Goal: Task Accomplishment & Management: Manage account settings

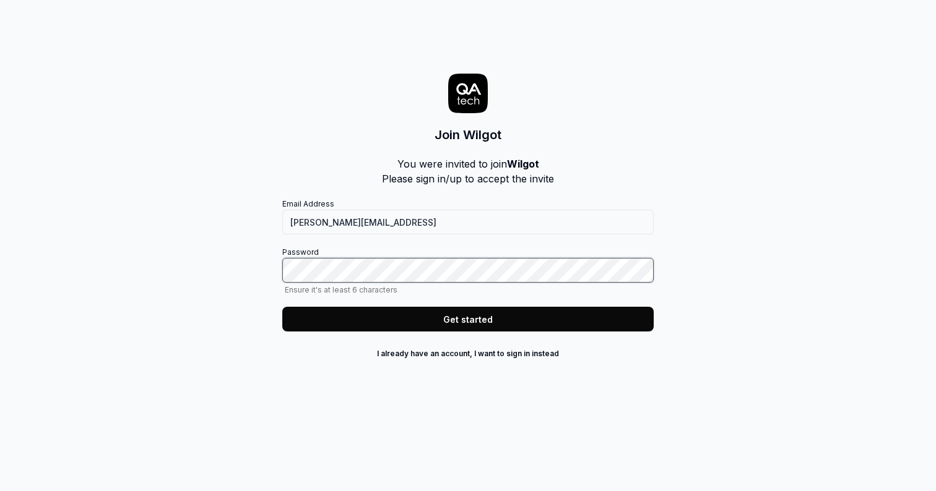
click at [0, 491] on com-1password-button at bounding box center [0, 491] width 0 height 0
click at [577, 322] on button "Get started" at bounding box center [467, 319] width 371 height 25
click at [548, 321] on button "Get started" at bounding box center [467, 319] width 371 height 25
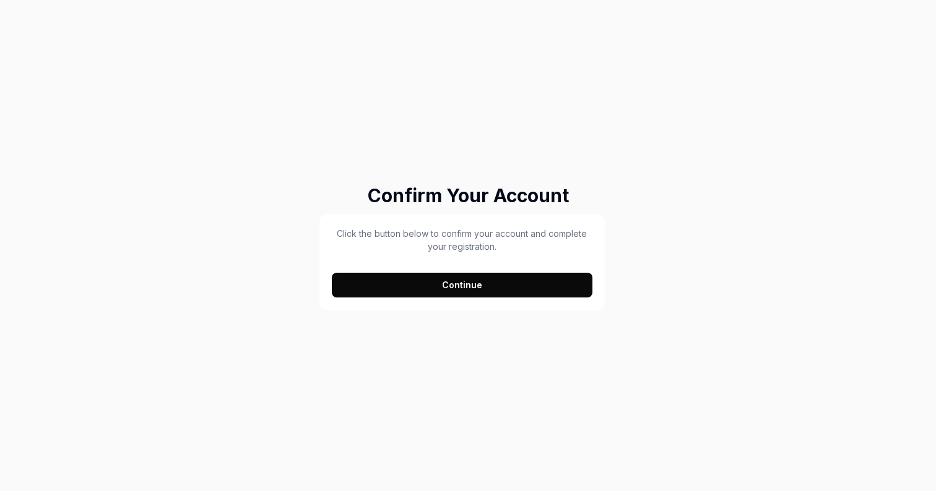
click at [399, 285] on button "Continue" at bounding box center [462, 285] width 261 height 25
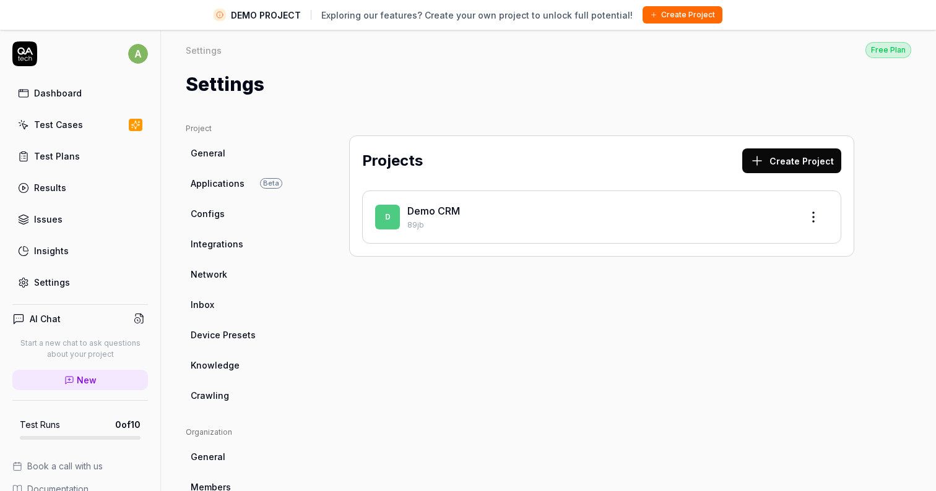
click at [287, 18] on span "DEMO PROJECT" at bounding box center [266, 15] width 70 height 13
click at [675, 15] on button "Create Project" at bounding box center [682, 14] width 80 height 17
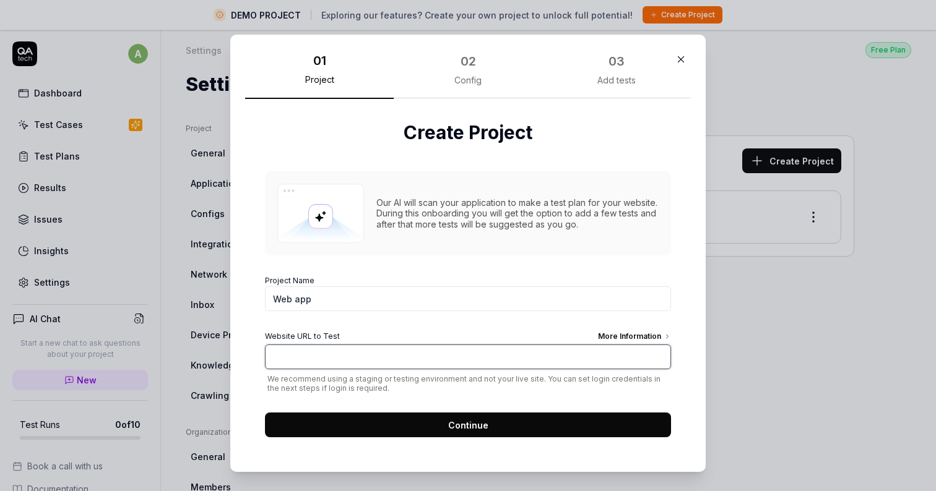
click at [410, 355] on input "Website URL to Test More Information" at bounding box center [468, 357] width 406 height 25
click at [613, 334] on div "More Information" at bounding box center [634, 338] width 73 height 14
click at [613, 345] on input "htt" at bounding box center [468, 357] width 406 height 25
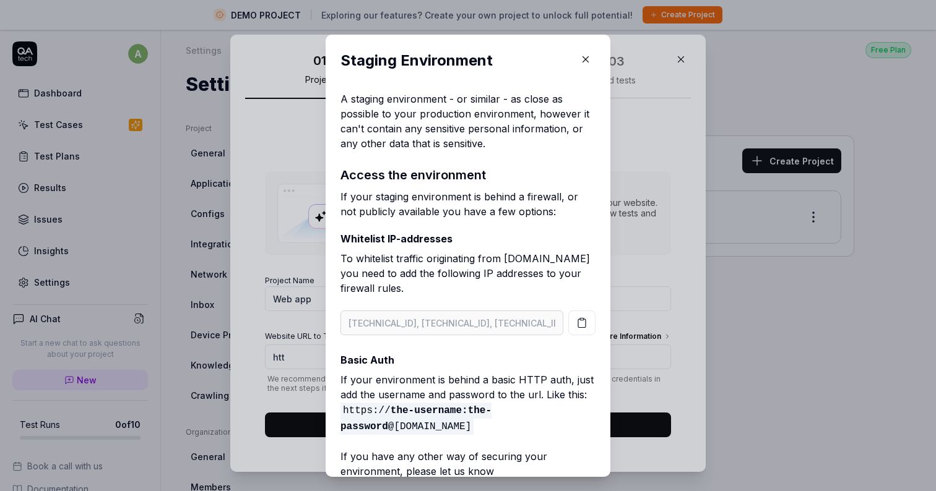
click at [587, 58] on icon "button" at bounding box center [586, 60] width 6 height 6
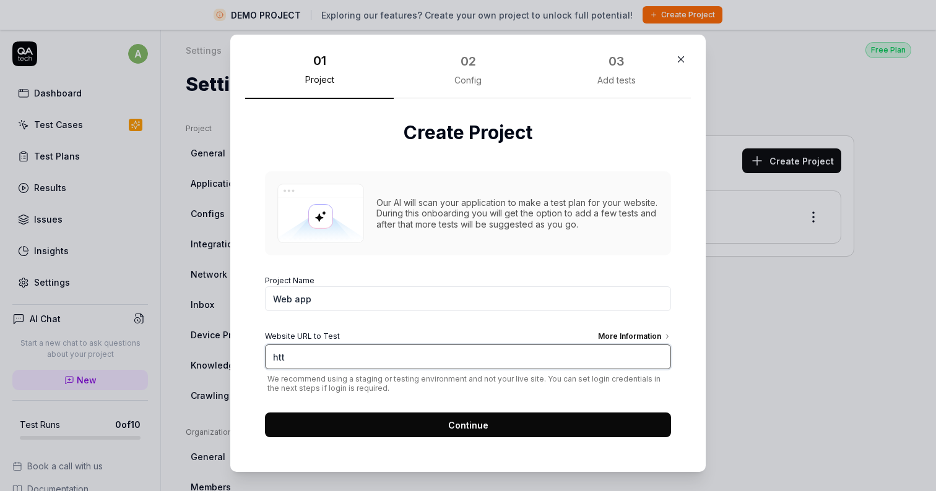
click at [415, 365] on input "htt" at bounding box center [468, 357] width 406 height 25
type input "[URL]"
click at [467, 433] on button "Continue" at bounding box center [468, 425] width 406 height 25
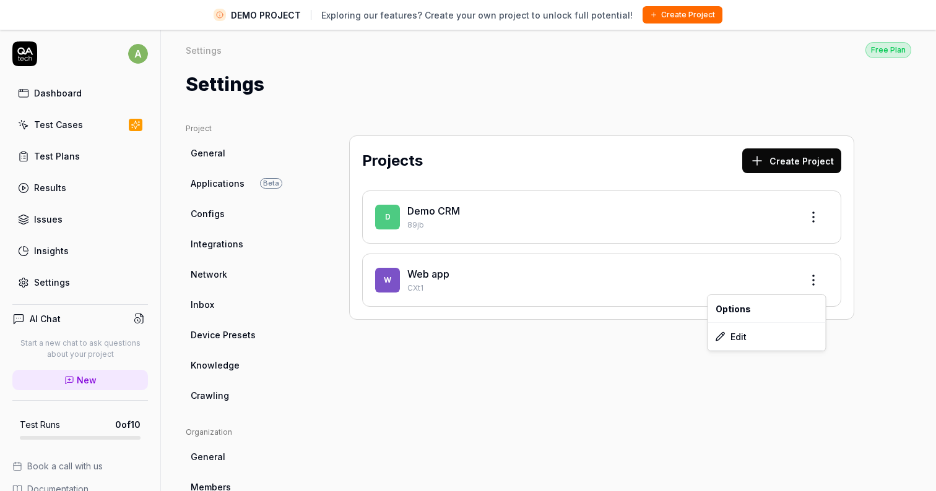
click at [816, 280] on html "DEMO PROJECT Exploring our features? Create your own project to unlock full pot…" at bounding box center [468, 260] width 936 height 521
click at [761, 335] on div "Edit" at bounding box center [767, 336] width 118 height 27
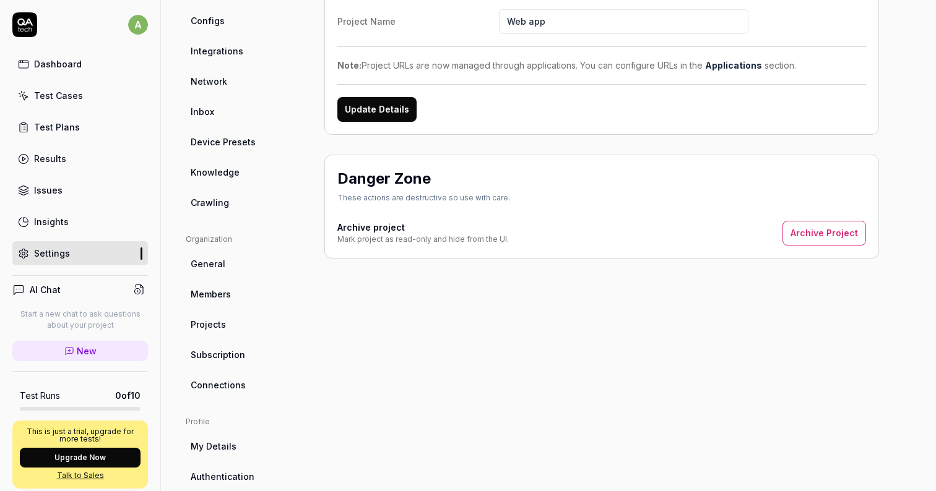
scroll to position [246, 0]
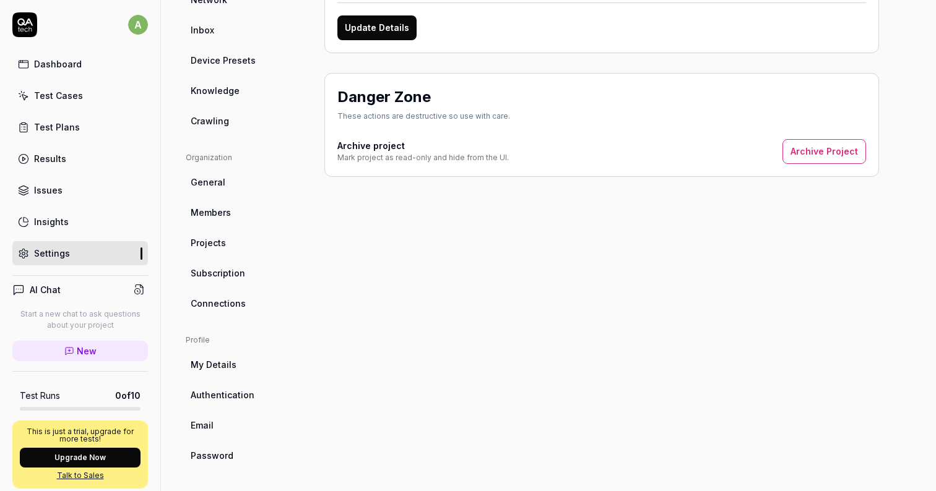
click at [808, 150] on button "Archive Project" at bounding box center [824, 151] width 84 height 25
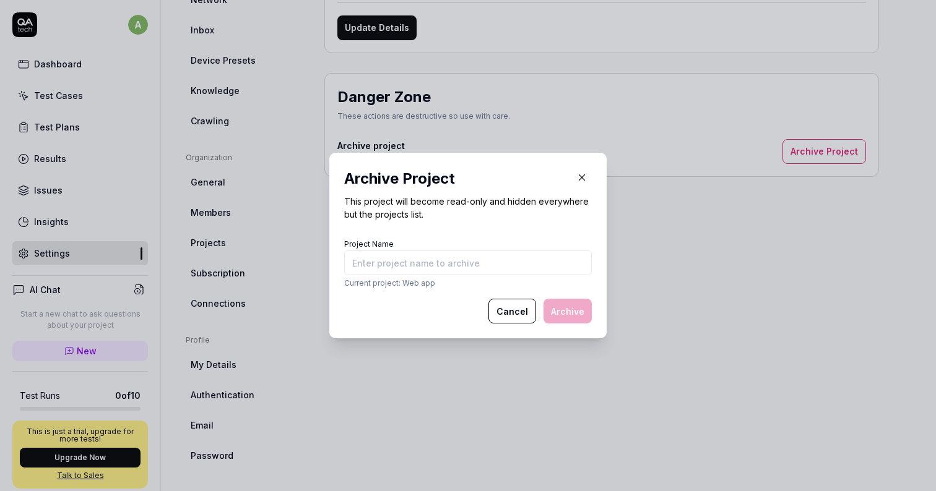
click at [507, 269] on input "Project Name" at bounding box center [468, 263] width 248 height 25
type input "Web app"
click at [583, 306] on button "Archive" at bounding box center [567, 311] width 48 height 25
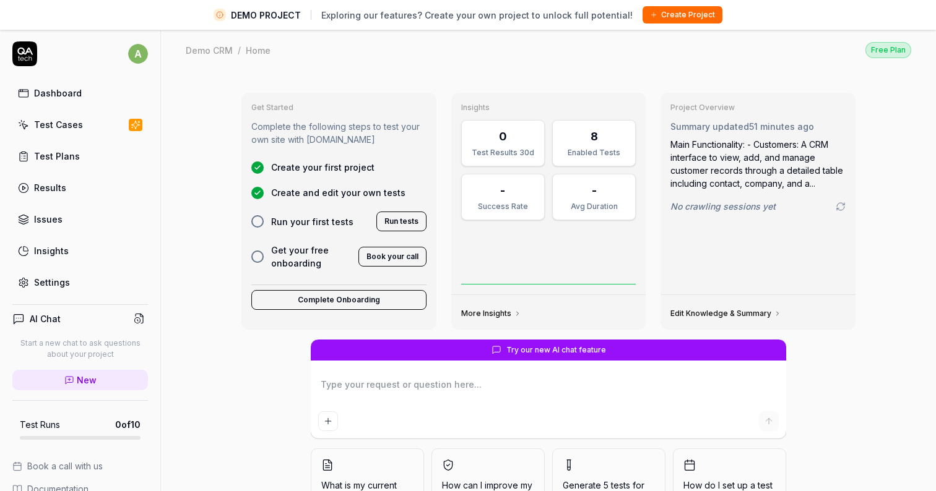
type textarea "*"
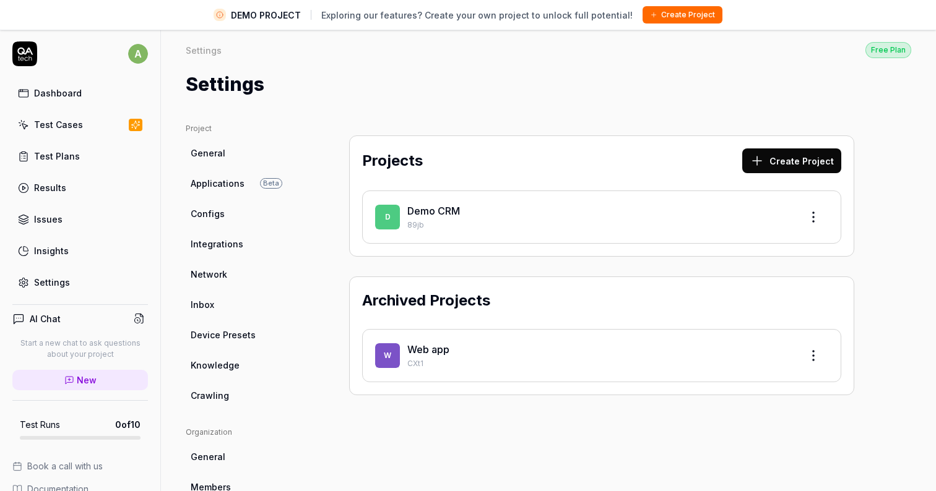
click at [809, 352] on html "DEMO PROJECT Exploring our features? Create your own project to unlock full pot…" at bounding box center [468, 260] width 936 height 521
click at [556, 275] on html "DEMO PROJECT Exploring our features? Create your own project to unlock full pot…" at bounding box center [468, 260] width 936 height 521
click at [826, 170] on button "Create Project" at bounding box center [791, 161] width 99 height 25
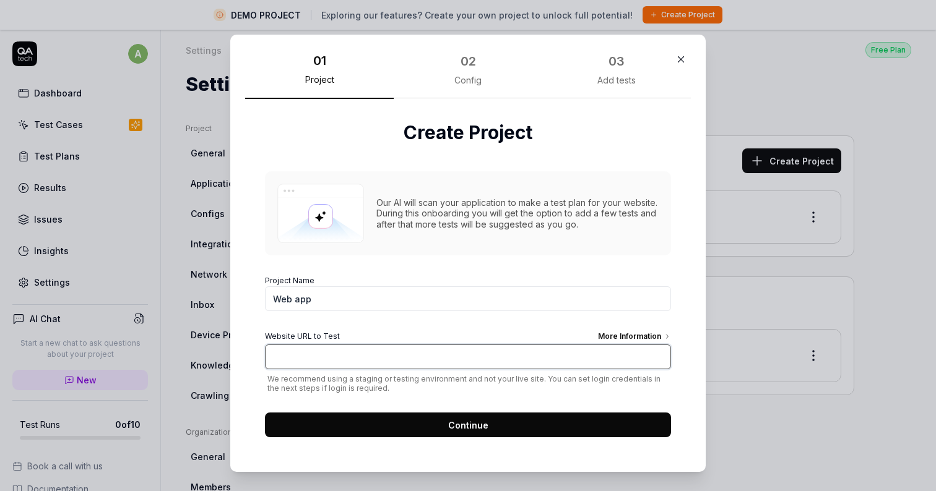
click at [451, 360] on input "Website URL to Test More Information" at bounding box center [468, 357] width 406 height 25
type input "[URL]"
click at [597, 432] on button "Continue" at bounding box center [468, 425] width 406 height 25
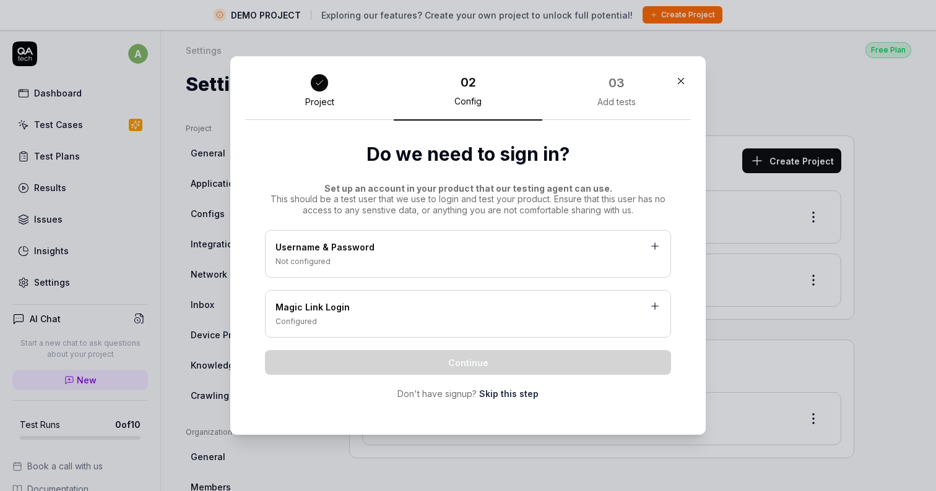
click at [522, 262] on div "Not configured" at bounding box center [467, 261] width 385 height 11
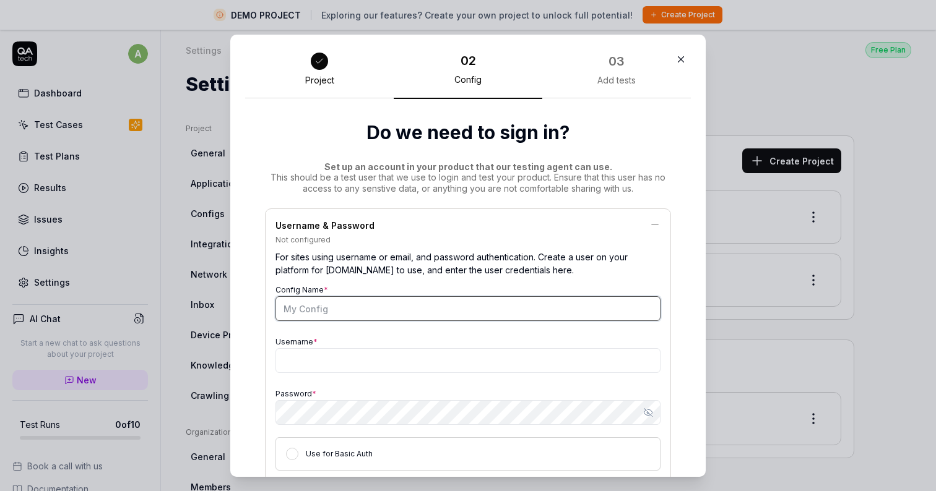
click at [419, 311] on input "Config Name *" at bounding box center [467, 308] width 385 height 25
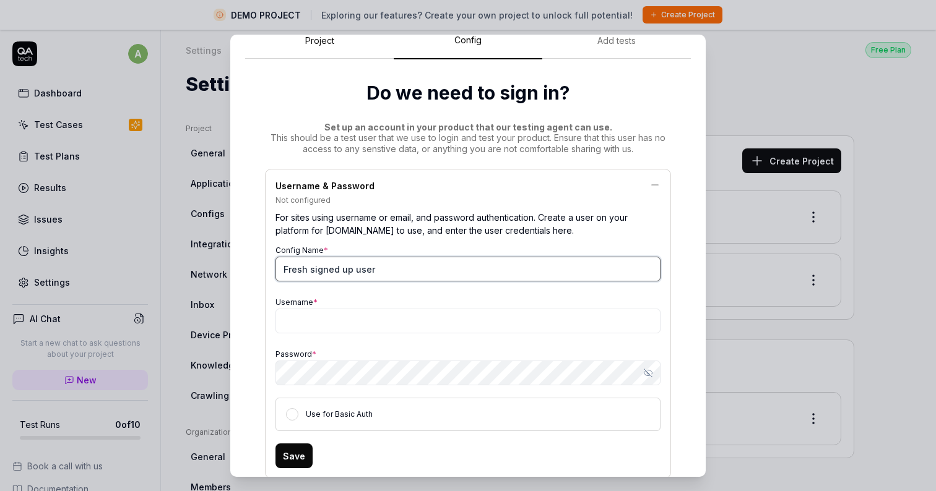
scroll to position [66, 0]
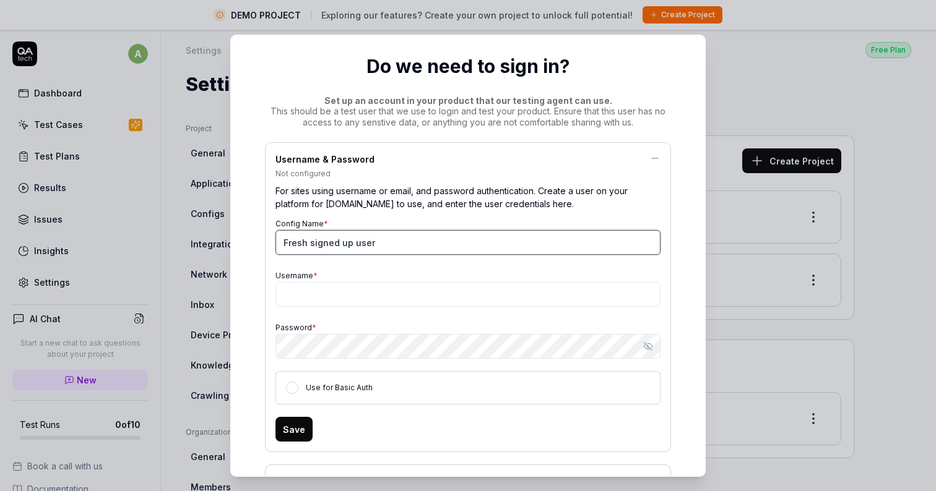
type input "Fresh signed up user"
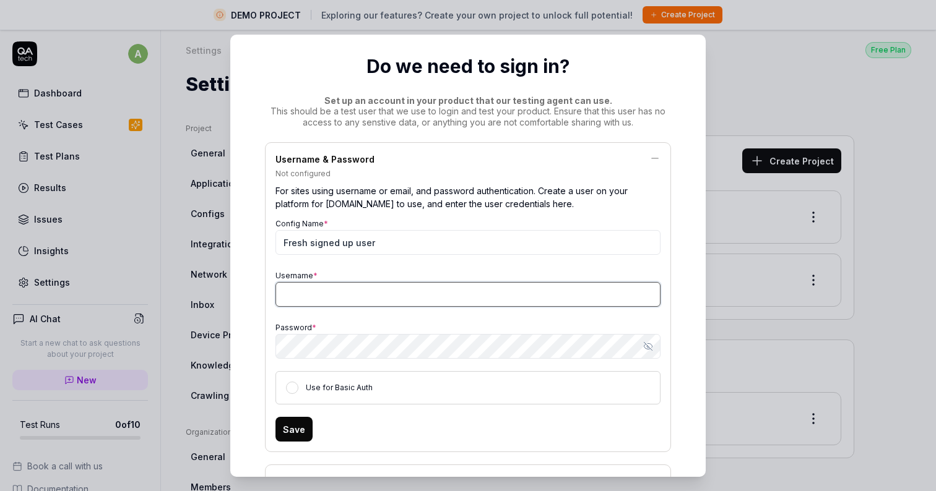
click at [409, 306] on input "Username *" at bounding box center [467, 294] width 385 height 25
paste input "alexander+qa.tech@wilgot.ai"
type input "alexander+qa.tech@wilgot.ai"
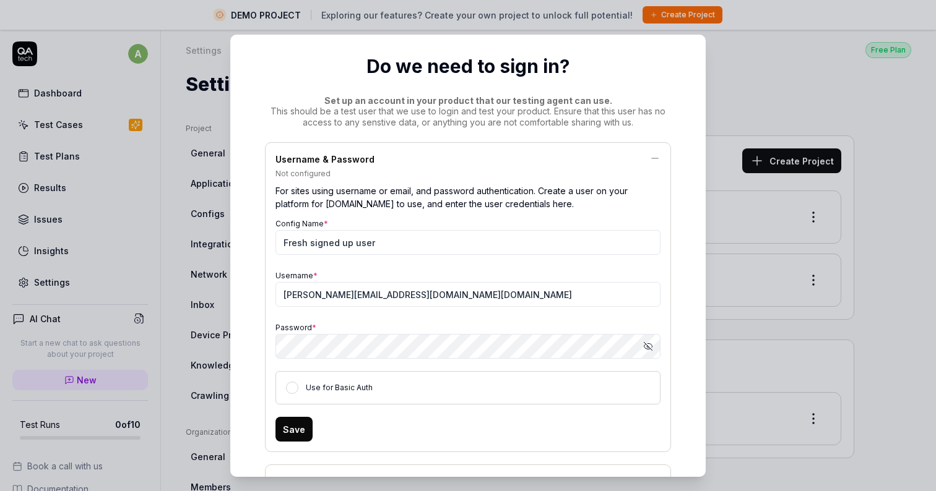
click at [499, 311] on div "Config Name * Fresh signed up user Username * alexander+qa.tech@wilgot.ai Passw…" at bounding box center [467, 309] width 385 height 189
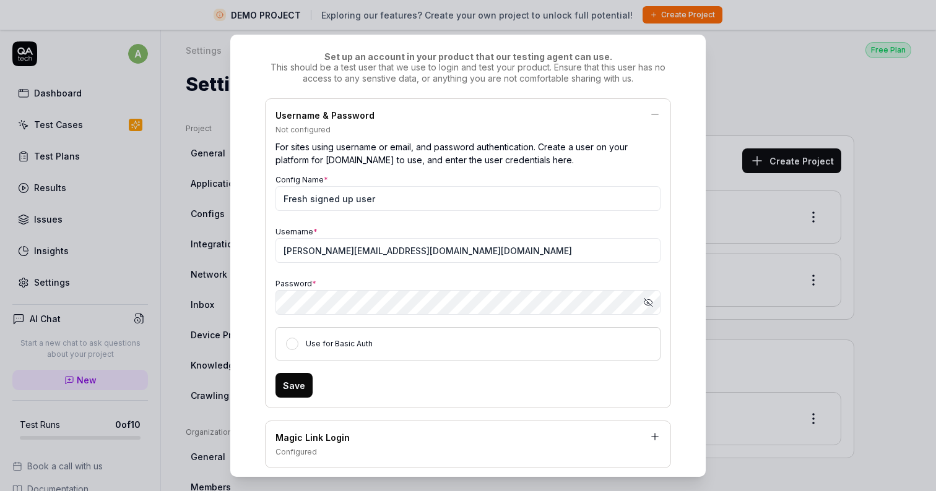
scroll to position [105, 0]
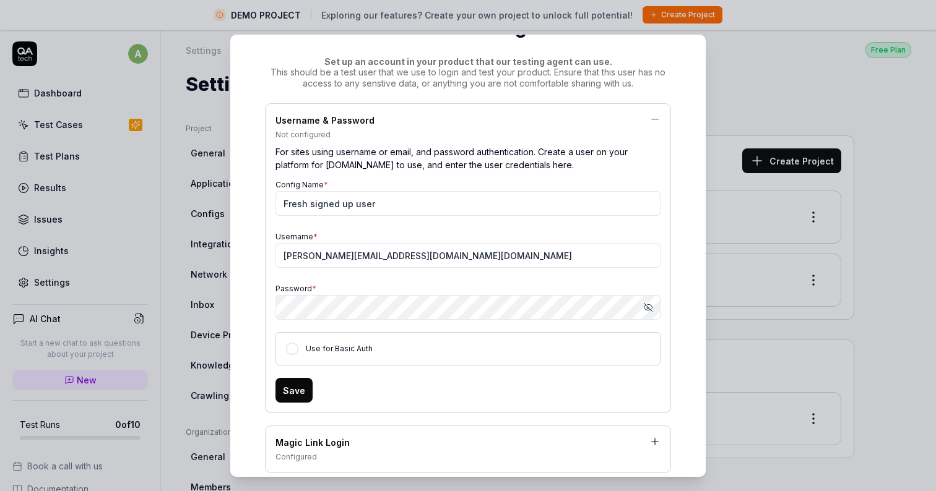
click at [288, 392] on button "Save" at bounding box center [293, 390] width 37 height 25
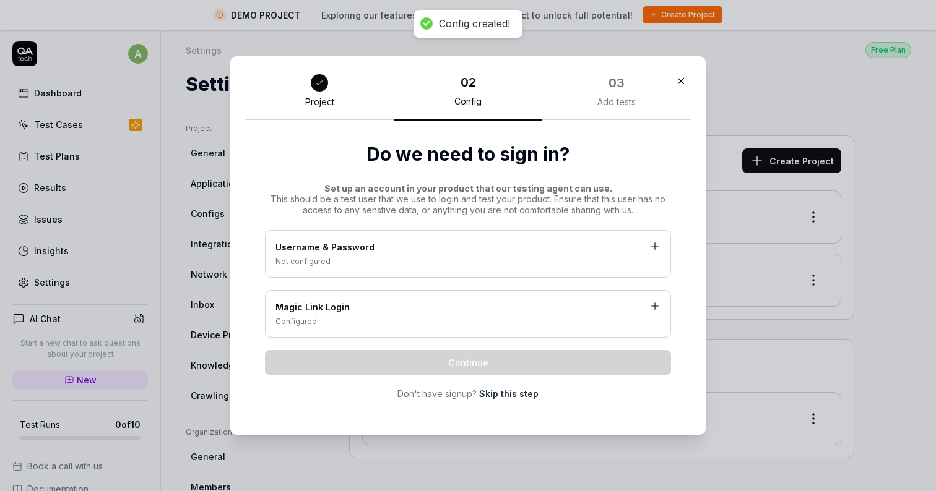
scroll to position [0, 0]
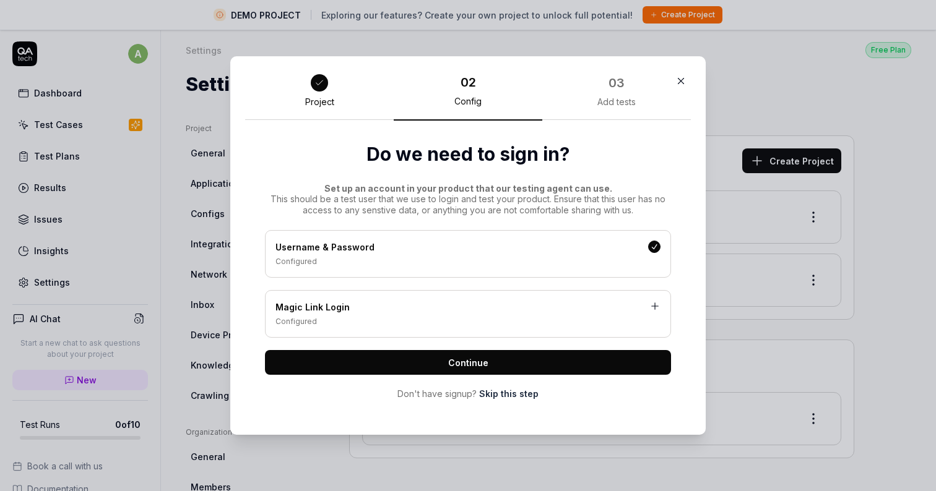
click at [478, 360] on span "Continue" at bounding box center [468, 362] width 40 height 13
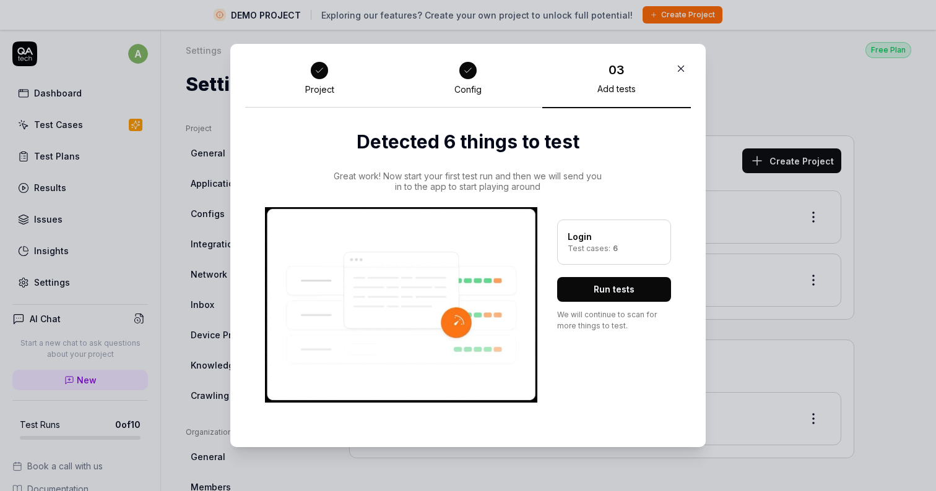
click at [595, 285] on button "Run tests" at bounding box center [614, 289] width 114 height 25
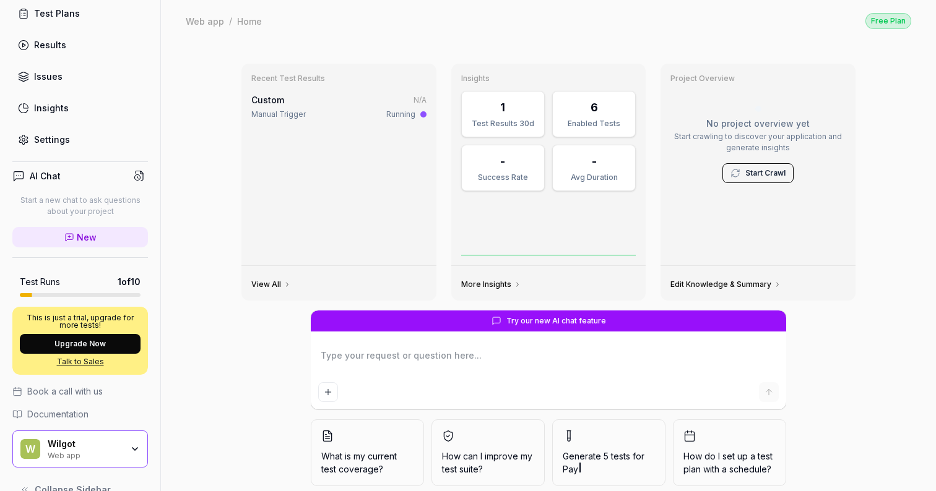
scroll to position [138, 0]
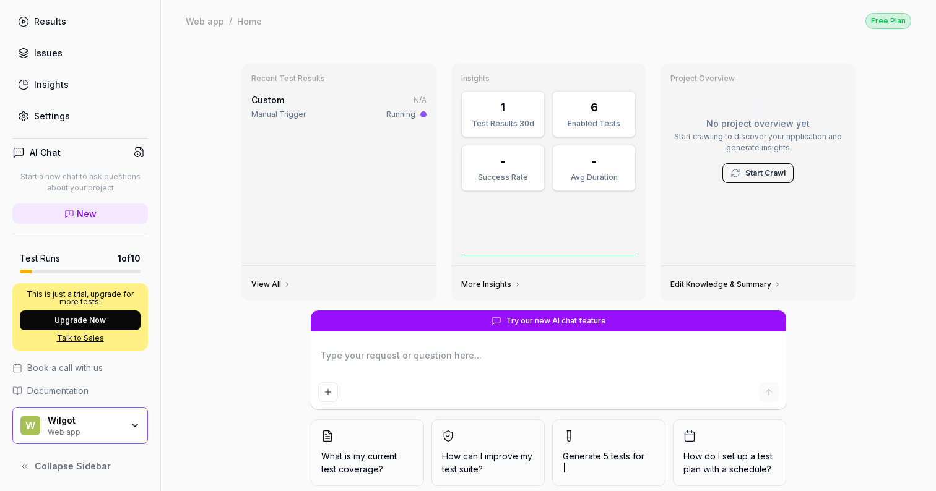
type textarea "*"
click at [85, 418] on div "Wilgot" at bounding box center [85, 420] width 74 height 11
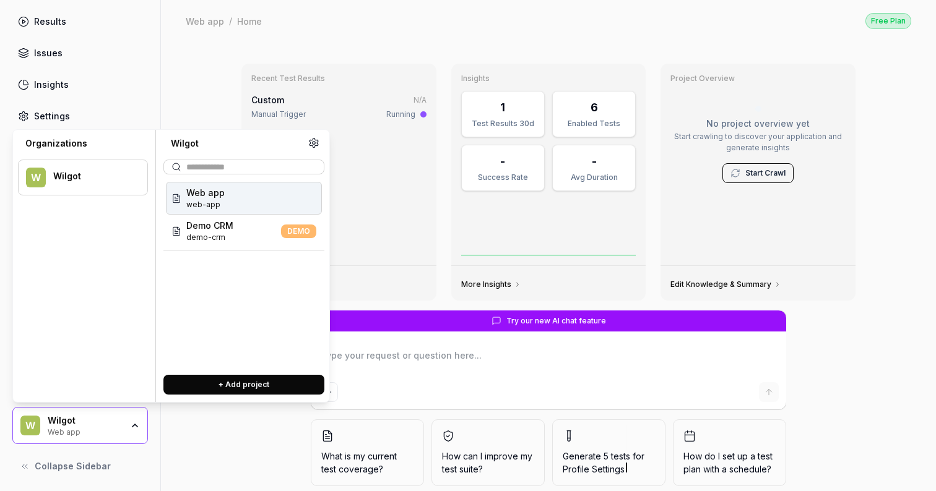
click at [314, 142] on circle at bounding box center [314, 143] width 3 height 3
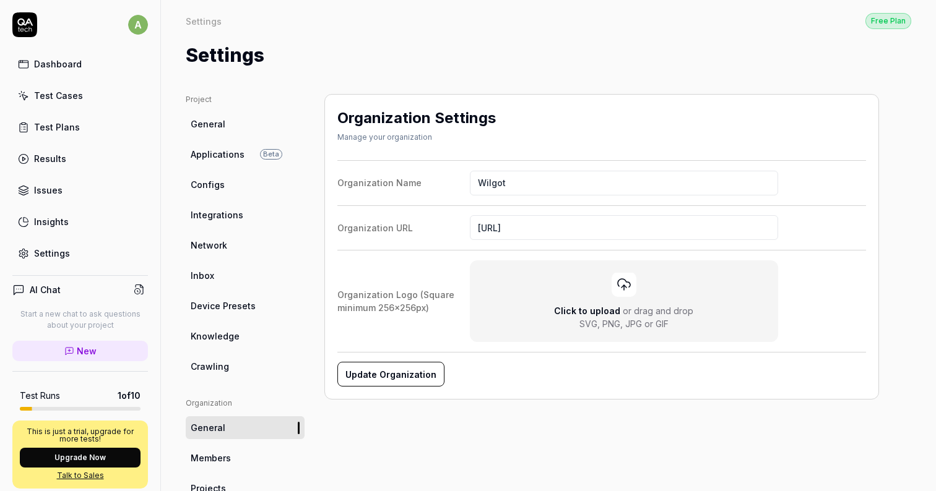
click at [223, 125] on link "General" at bounding box center [245, 124] width 119 height 23
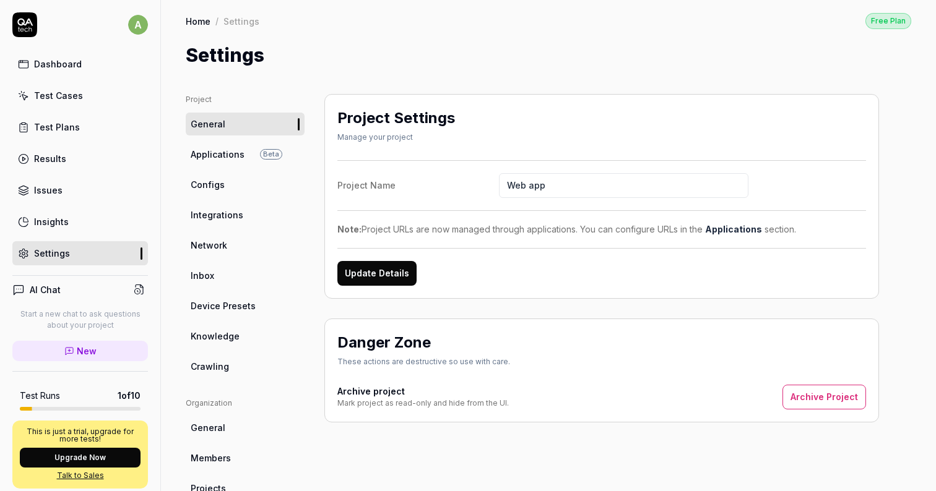
click at [227, 149] on span "Applications" at bounding box center [218, 154] width 54 height 13
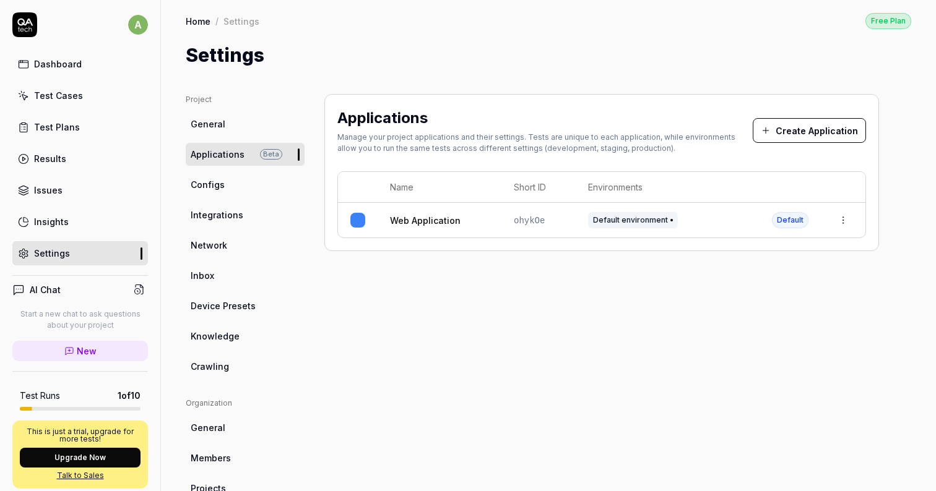
click at [853, 221] on td at bounding box center [843, 220] width 45 height 35
click at [848, 221] on html "a Dashboard Test Cases Test Plans Results Issues Insights Settings AI Chat Star…" at bounding box center [468, 245] width 936 height 491
click at [739, 303] on span "Edit" at bounding box center [745, 301] width 16 height 13
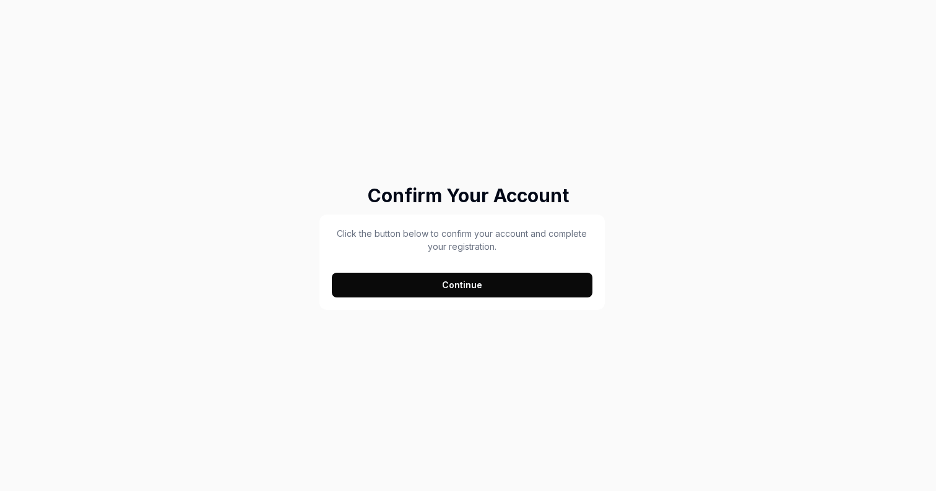
click at [475, 288] on button "Continue" at bounding box center [462, 285] width 261 height 25
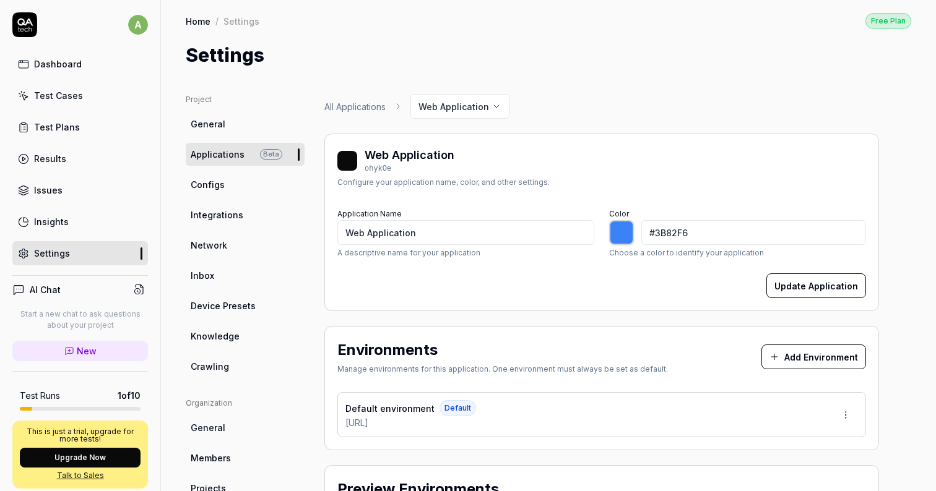
type input "*******"
click at [197, 183] on span "Configs" at bounding box center [208, 184] width 34 height 13
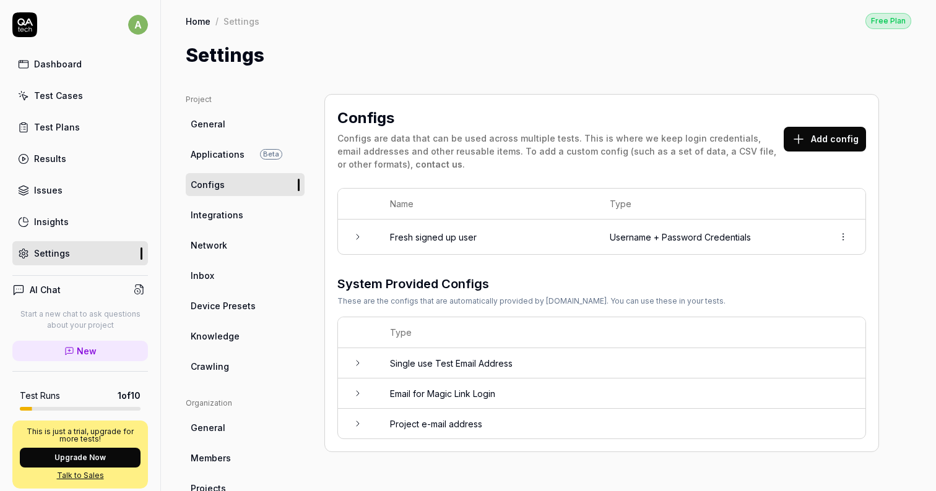
click at [361, 360] on icon at bounding box center [358, 363] width 10 height 10
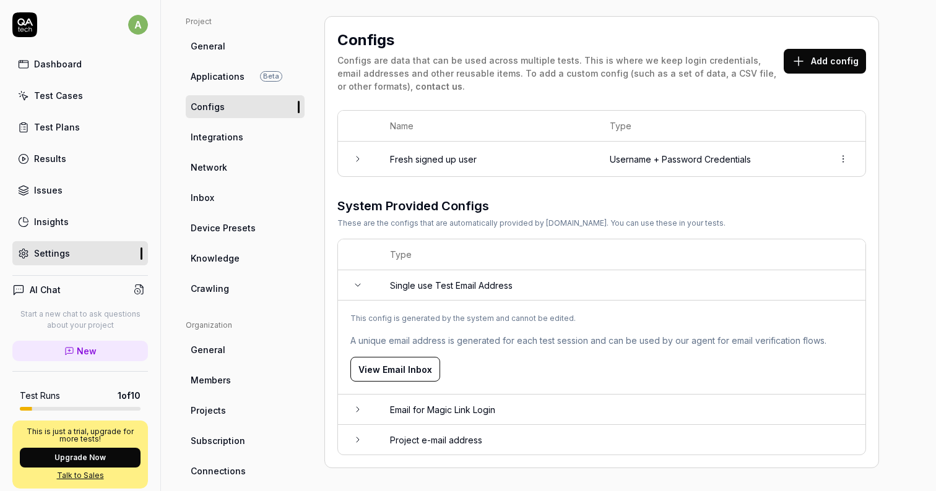
scroll to position [72, 0]
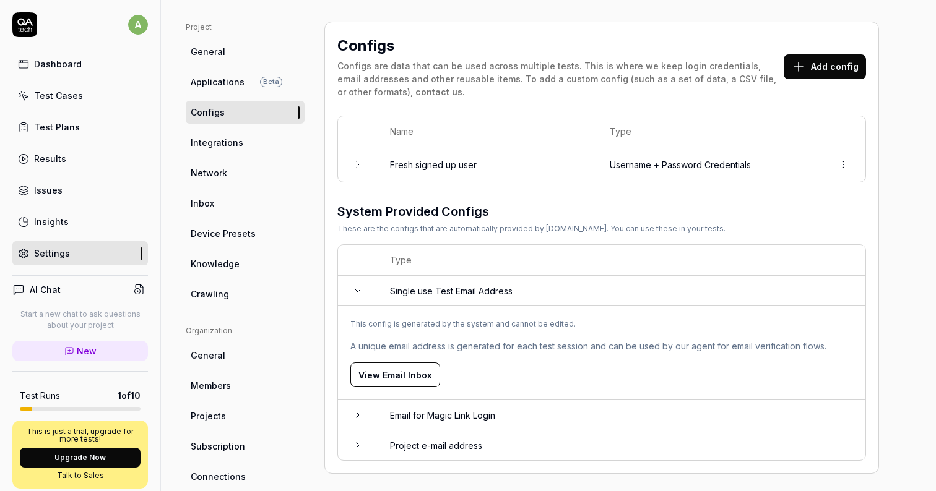
click at [379, 368] on button "View Email Inbox" at bounding box center [395, 375] width 90 height 25
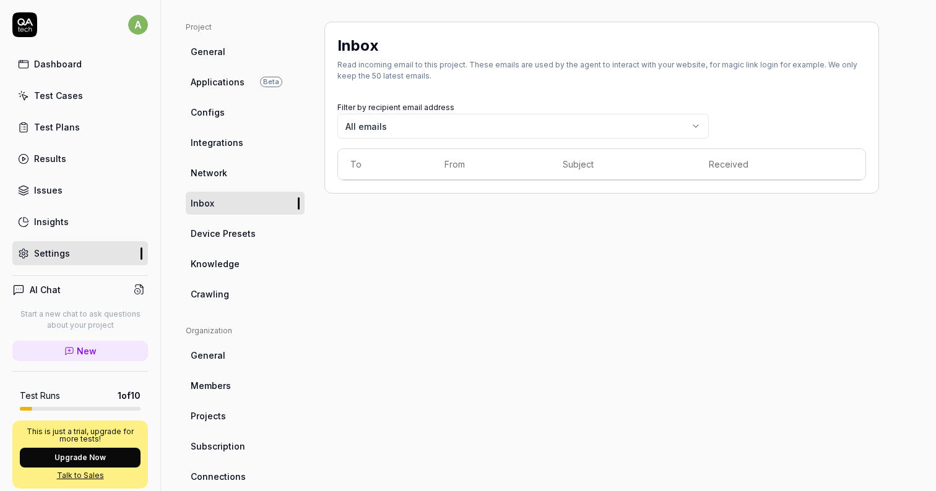
click at [263, 200] on link "Inbox" at bounding box center [245, 203] width 119 height 23
click at [256, 145] on link "Integrations" at bounding box center [245, 142] width 119 height 23
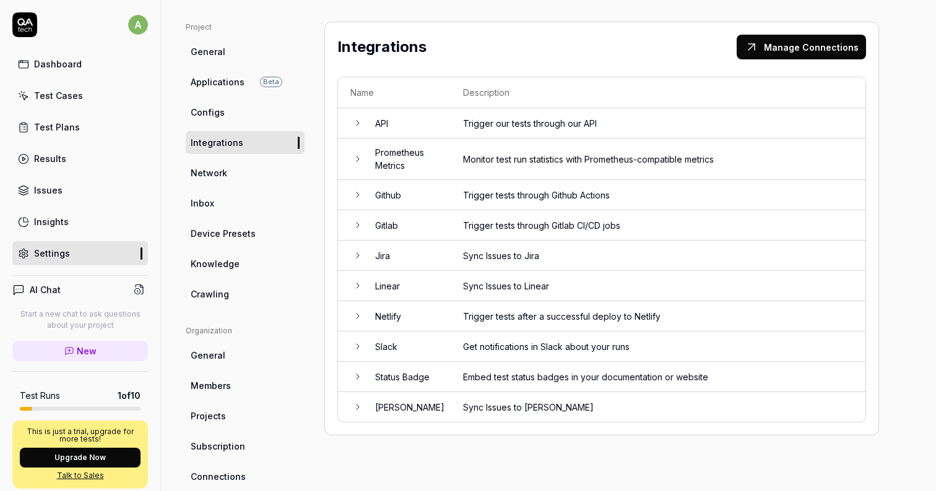
click at [259, 111] on link "Configs" at bounding box center [245, 112] width 119 height 23
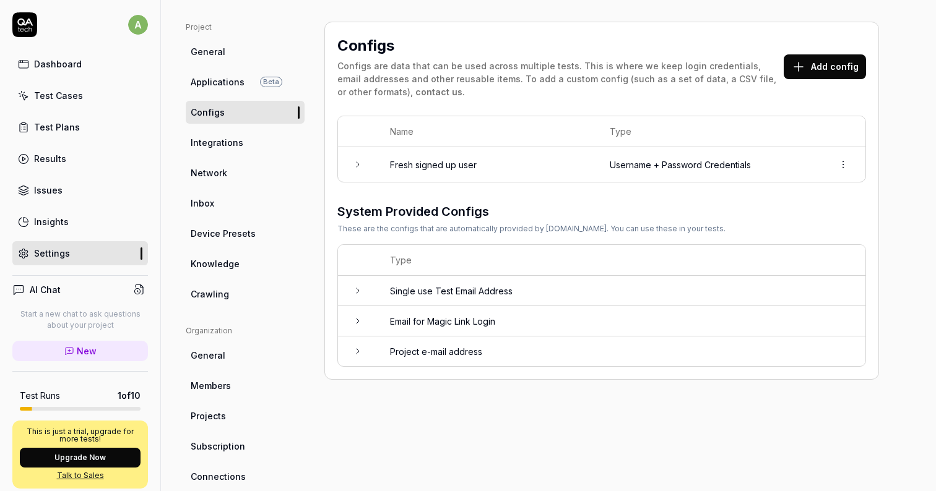
click at [364, 346] on td at bounding box center [358, 352] width 40 height 30
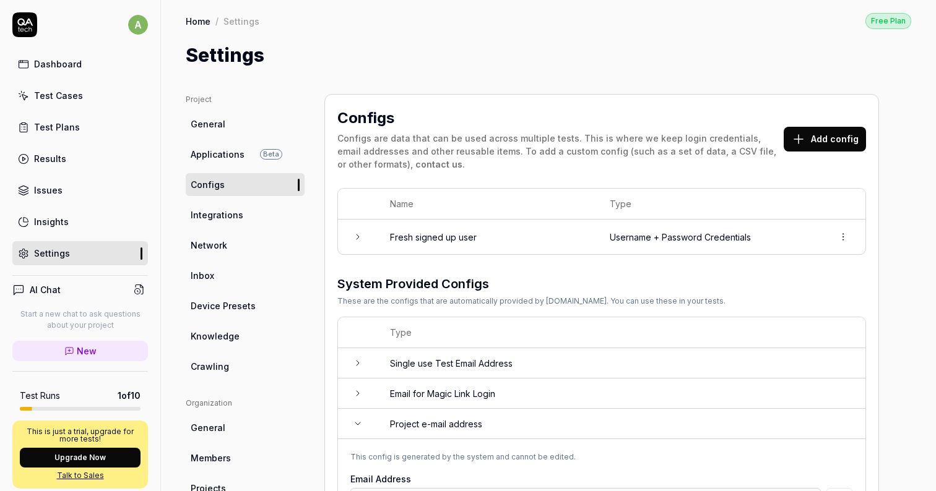
click at [229, 217] on span "Integrations" at bounding box center [217, 215] width 53 height 13
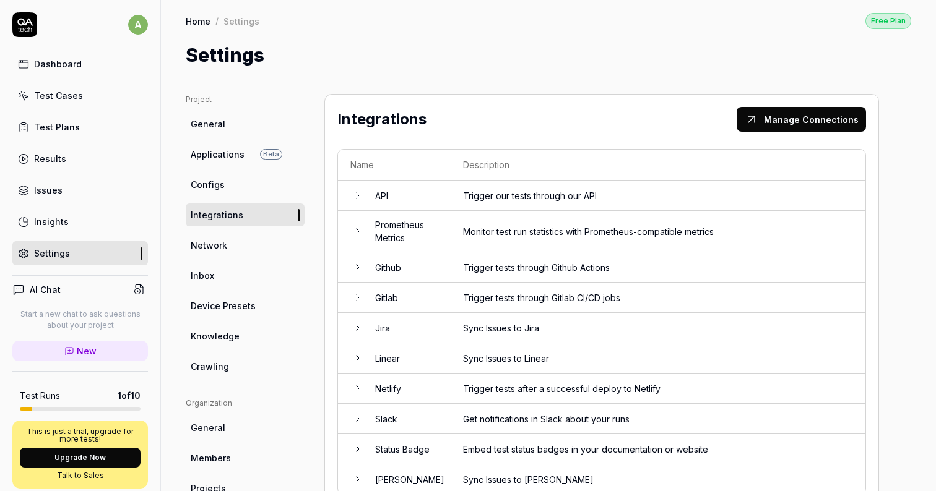
click at [376, 202] on td "API" at bounding box center [407, 196] width 88 height 30
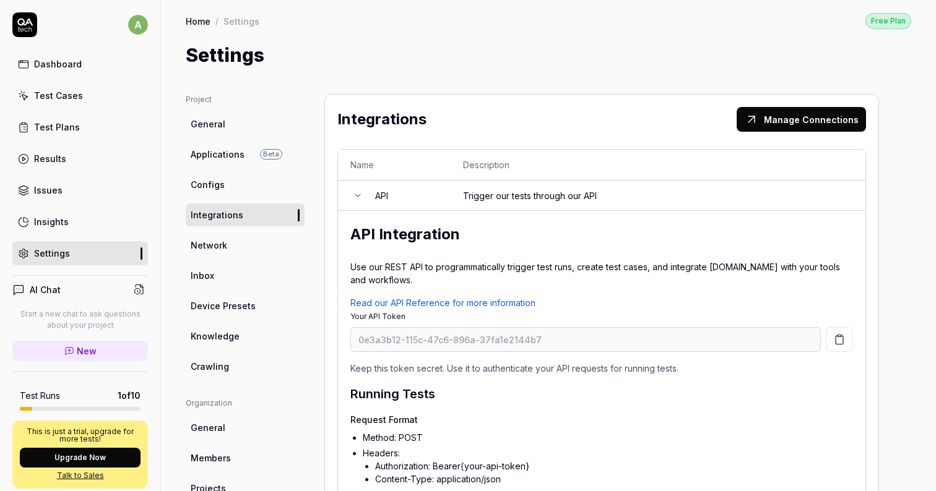
click at [389, 193] on td "API" at bounding box center [407, 196] width 88 height 30
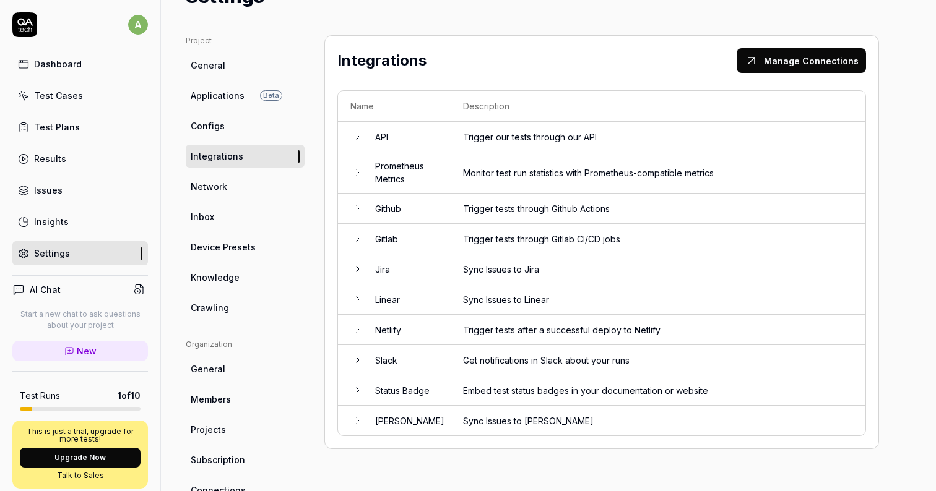
scroll to position [64, 0]
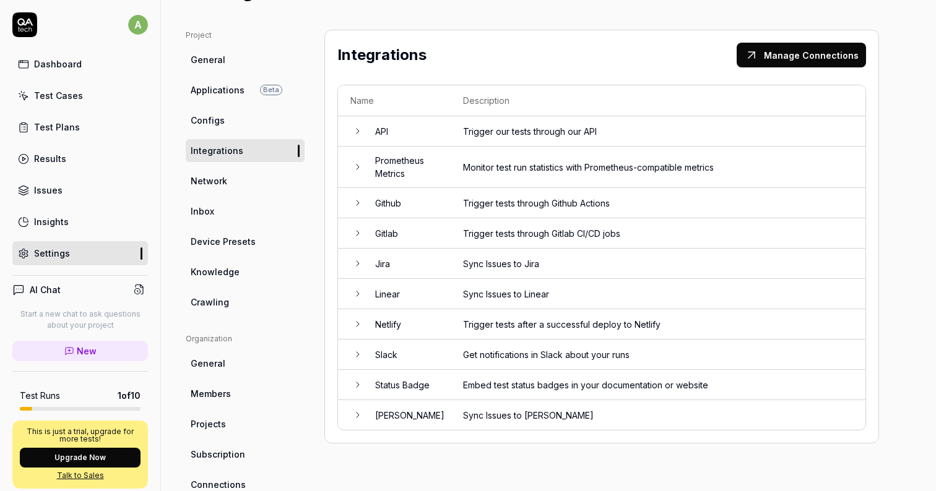
click at [413, 201] on td "Github" at bounding box center [407, 203] width 88 height 30
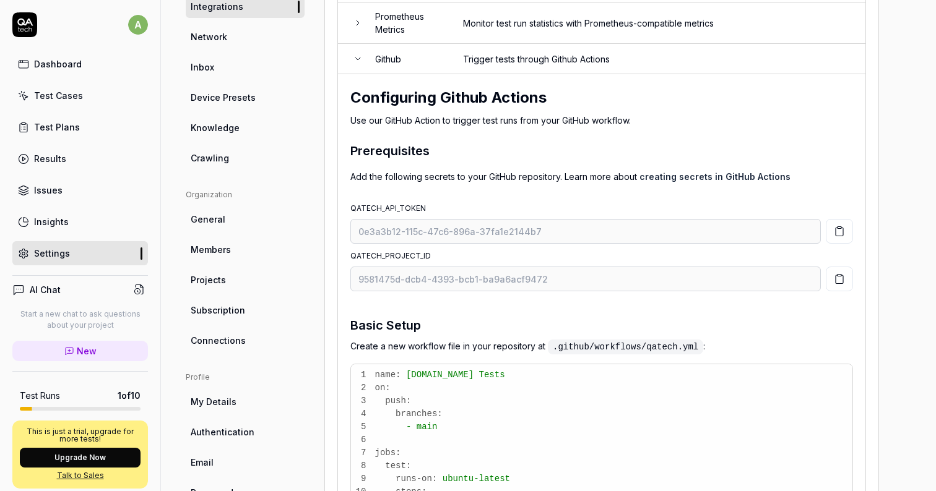
scroll to position [206, 0]
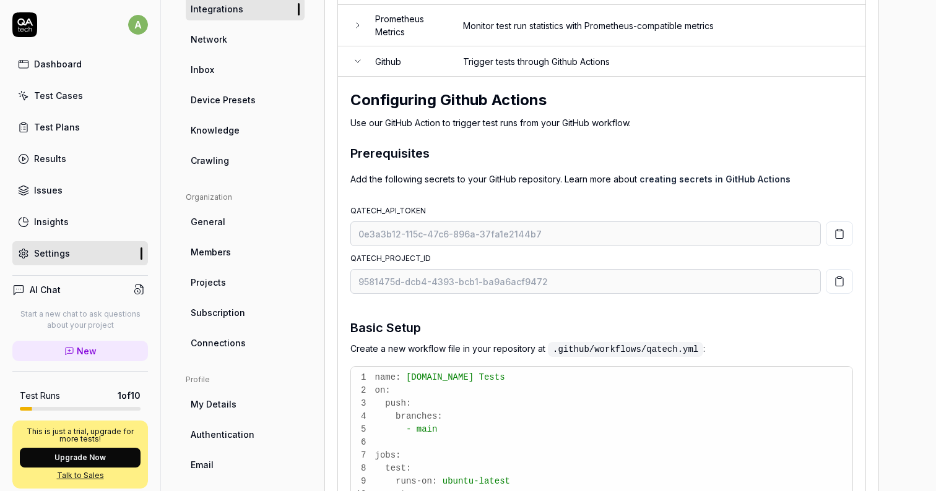
click at [415, 63] on td "Github" at bounding box center [407, 61] width 88 height 30
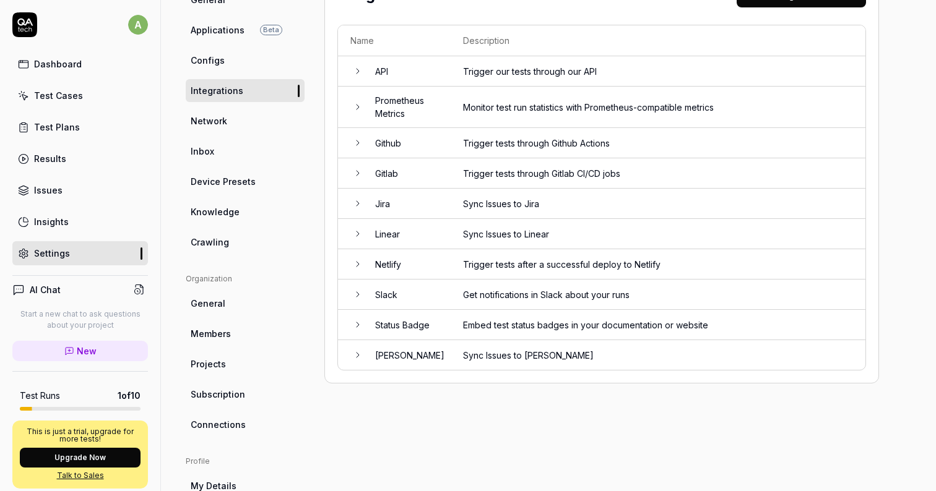
scroll to position [47, 0]
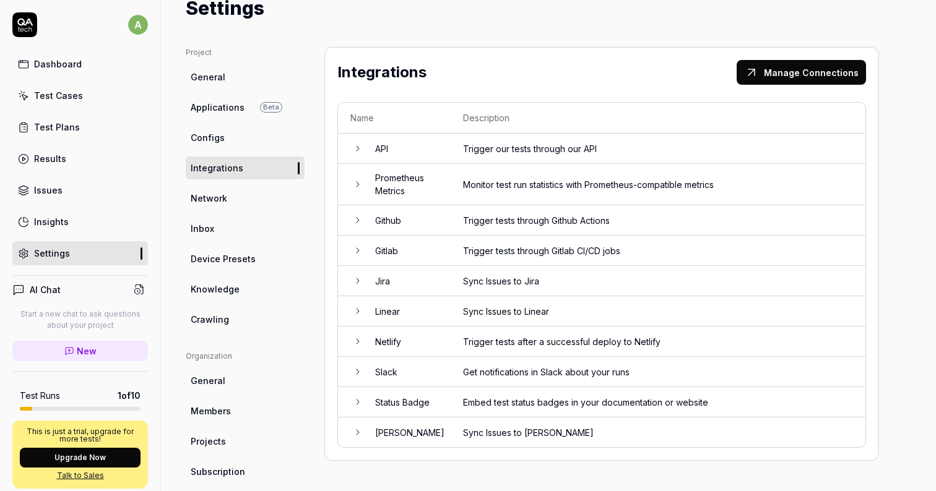
click at [223, 201] on span "Network" at bounding box center [209, 198] width 37 height 13
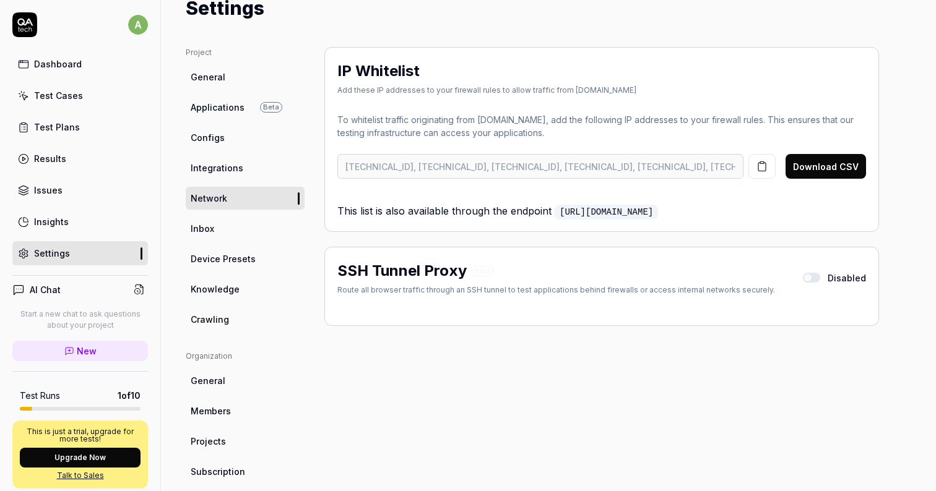
click at [223, 228] on link "Inbox" at bounding box center [245, 228] width 119 height 23
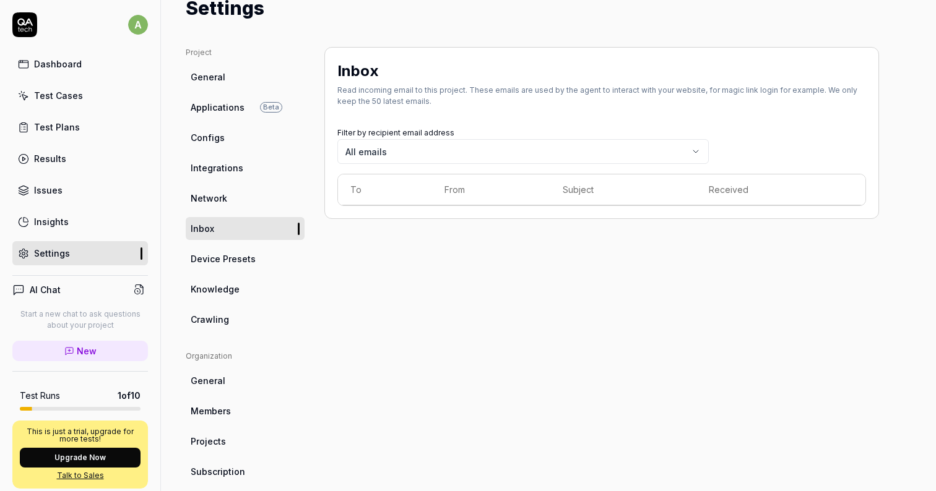
click at [230, 254] on span "Device Presets" at bounding box center [223, 259] width 65 height 13
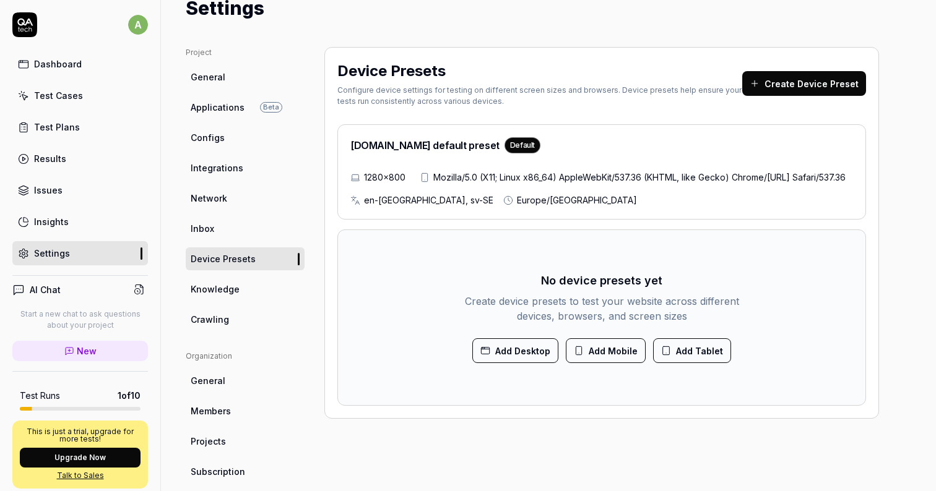
click at [238, 292] on link "Knowledge" at bounding box center [245, 289] width 119 height 23
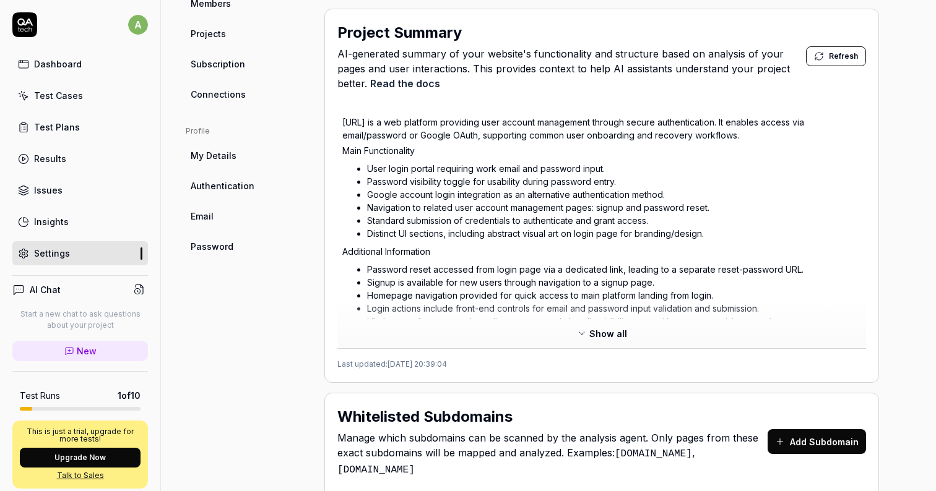
scroll to position [221, 0]
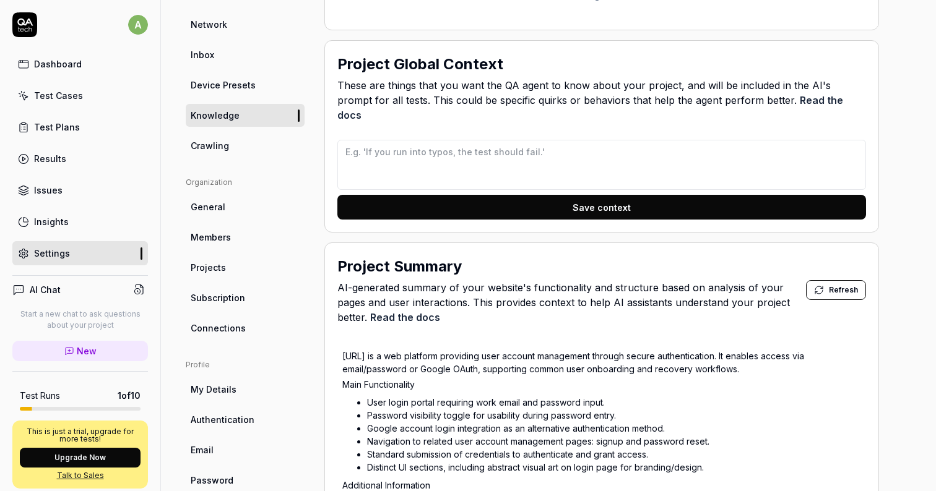
click at [253, 151] on link "Crawling" at bounding box center [245, 145] width 119 height 23
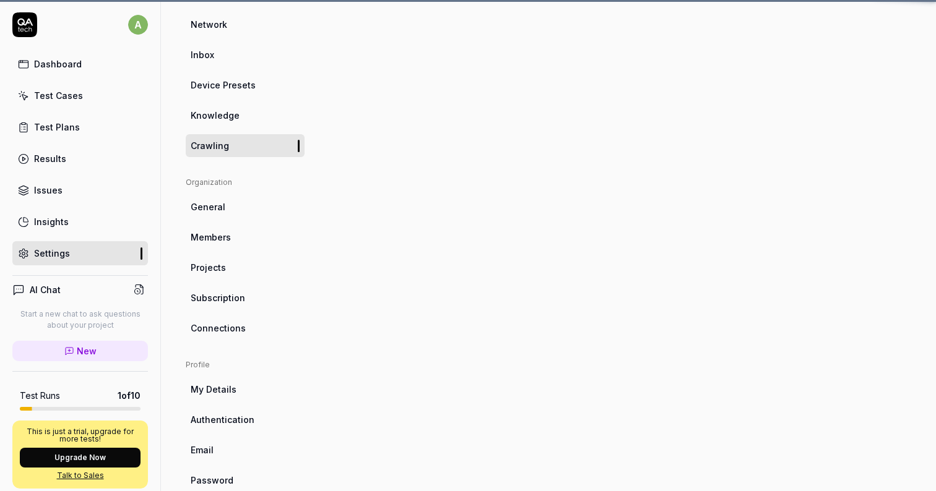
scroll to position [93, 0]
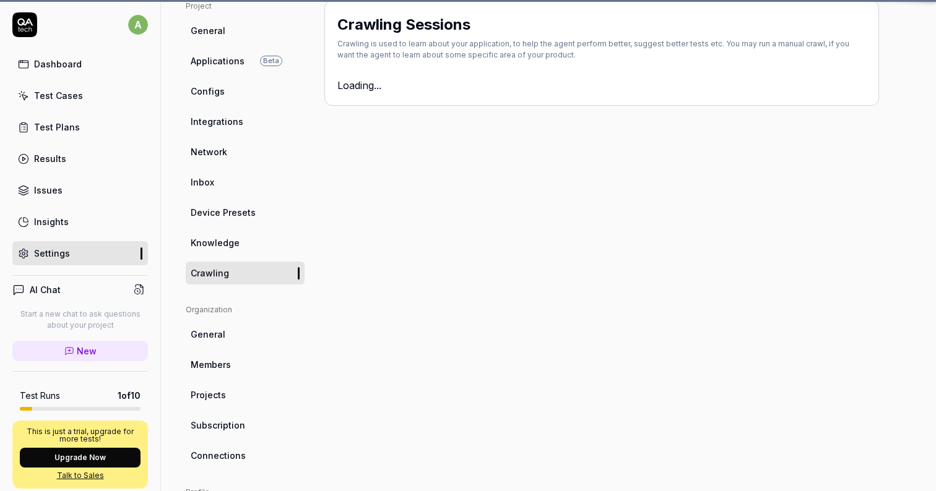
type textarea "*"
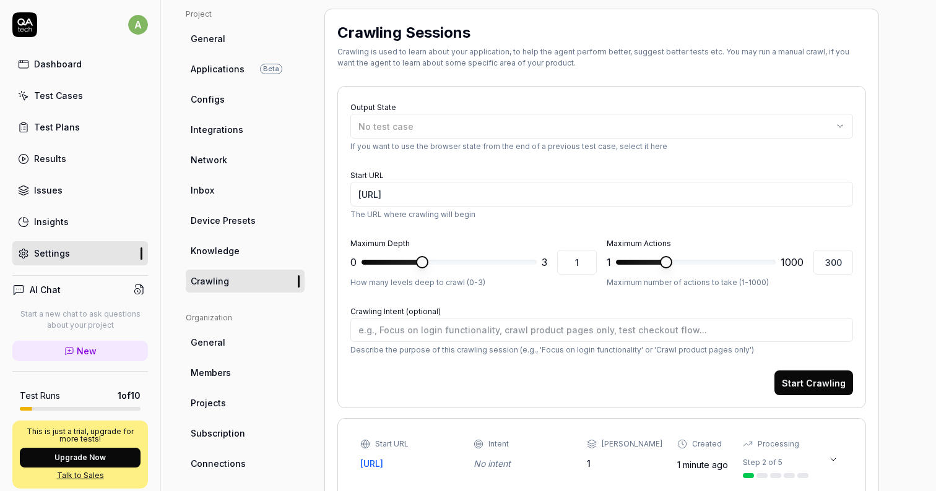
scroll to position [94, 0]
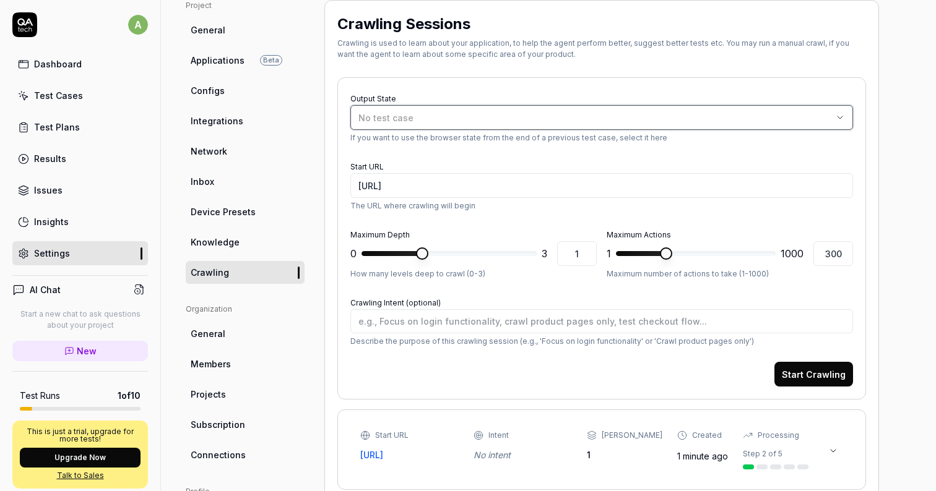
click at [405, 113] on span "No test case" at bounding box center [385, 118] width 55 height 11
click at [543, 90] on div "Output State No test case If you want to use the browser state from the end of …" at bounding box center [601, 116] width 503 height 53
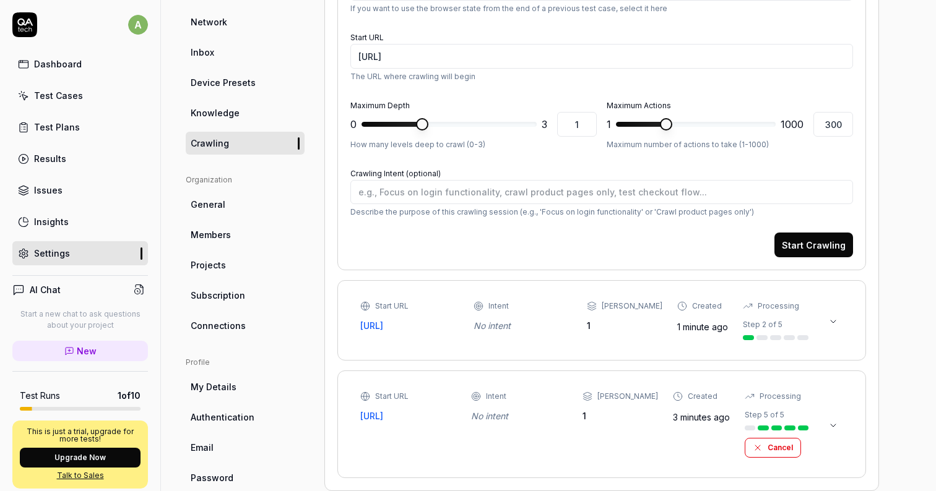
scroll to position [246, 0]
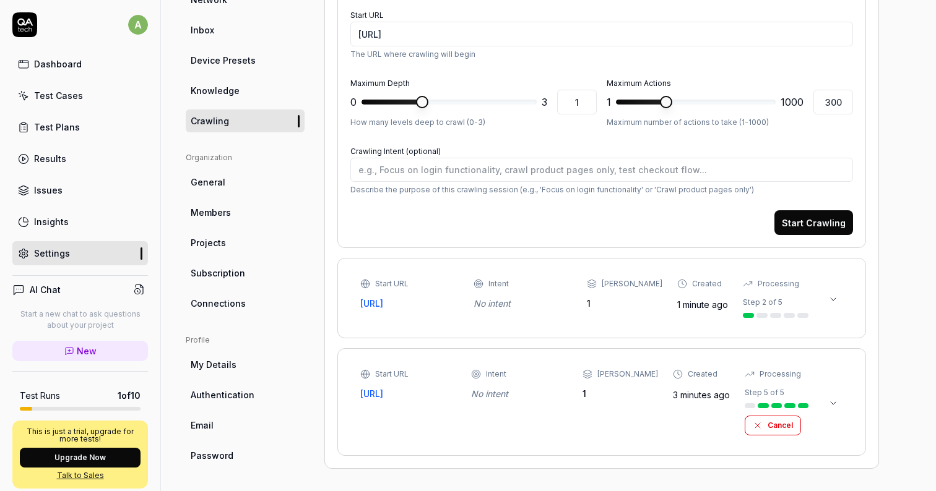
click at [836, 402] on icon at bounding box center [833, 403] width 5 height 2
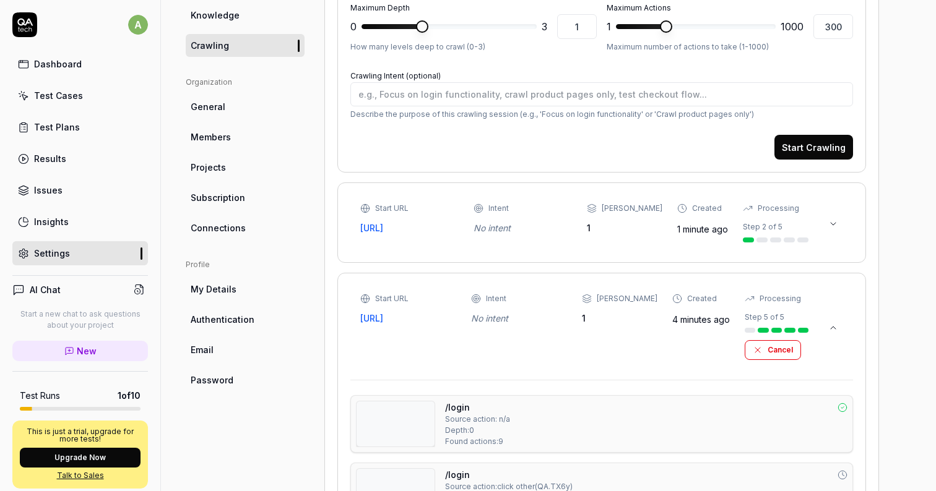
scroll to position [278, 0]
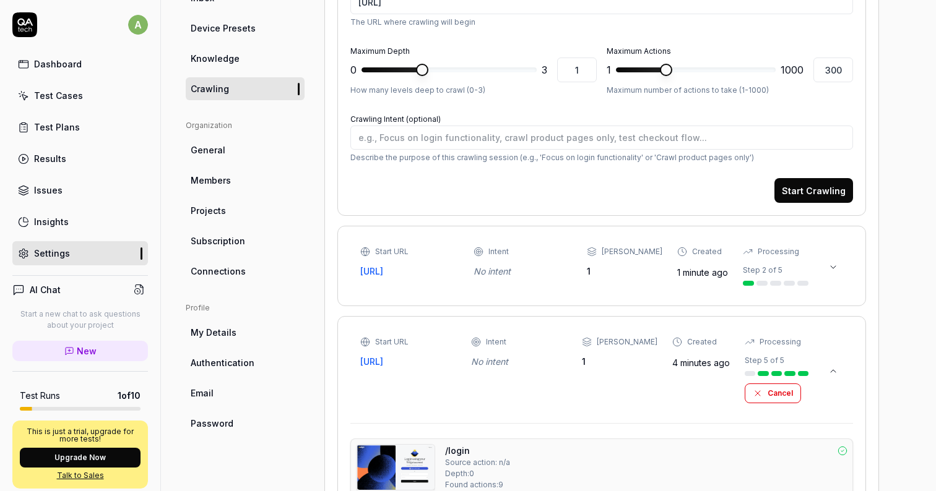
click at [832, 267] on icon at bounding box center [833, 267] width 10 height 10
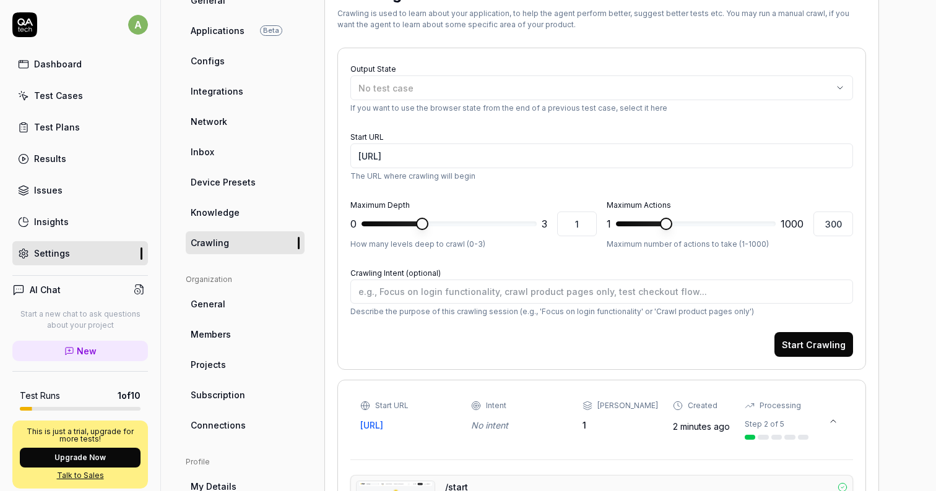
scroll to position [202, 0]
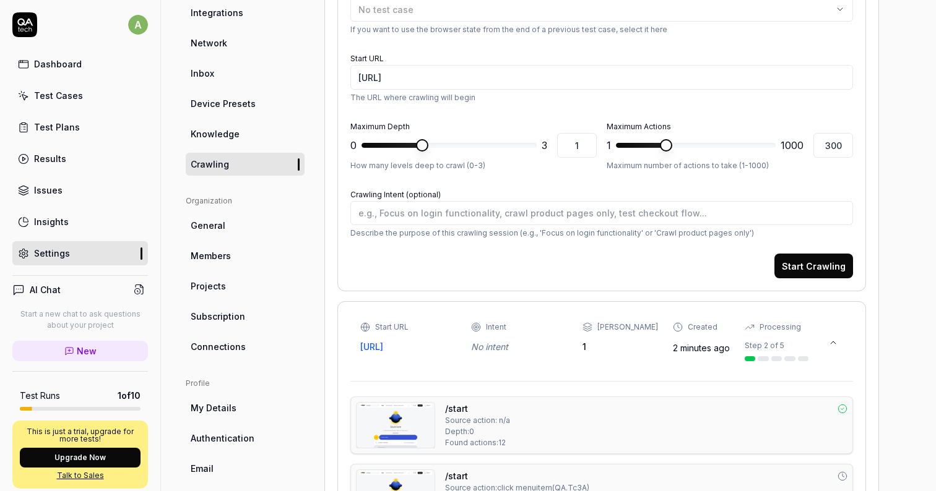
click at [222, 232] on link "General" at bounding box center [245, 225] width 119 height 23
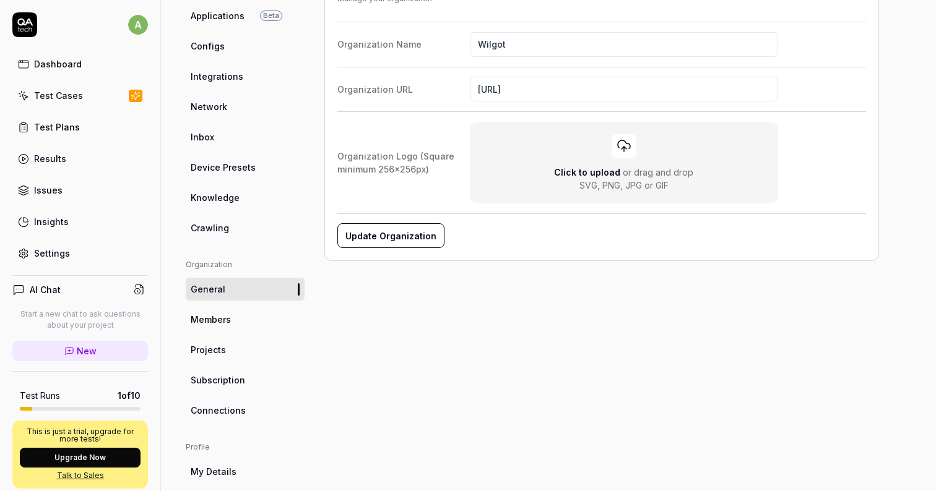
scroll to position [155, 0]
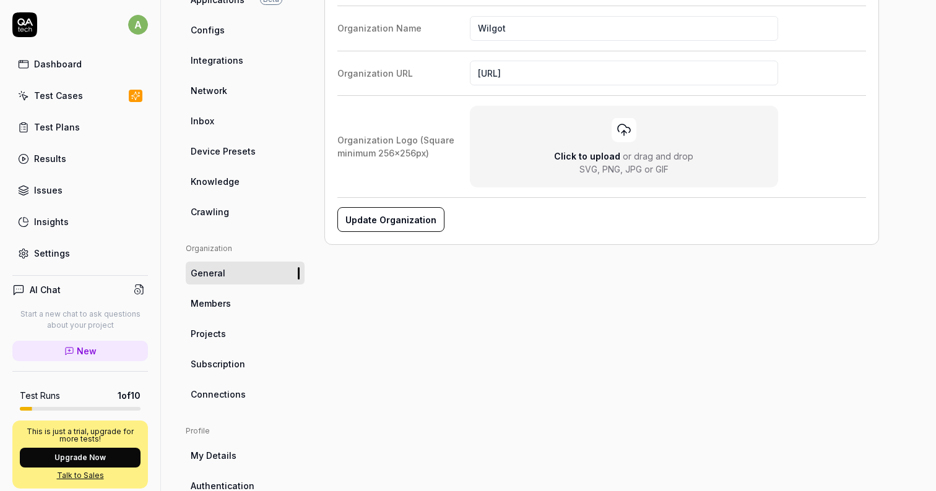
click at [226, 303] on span "Members" at bounding box center [211, 303] width 40 height 13
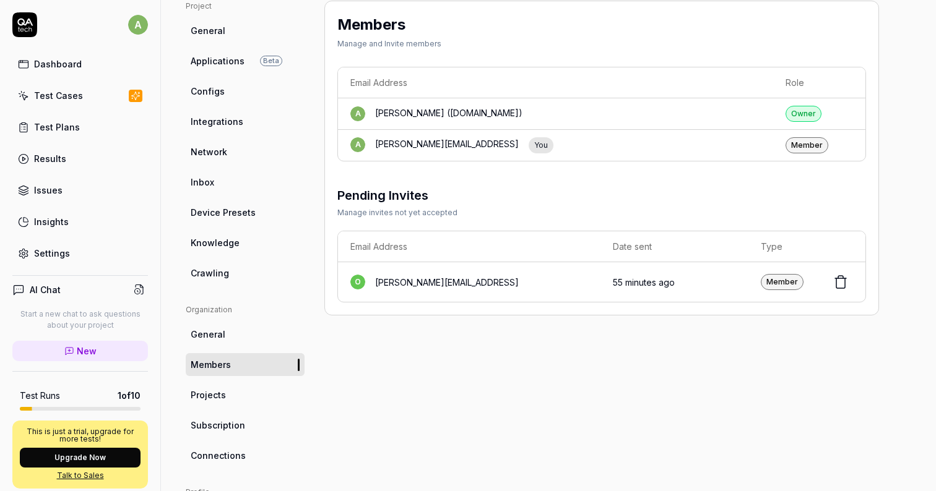
click at [217, 396] on span "Projects" at bounding box center [208, 395] width 35 height 13
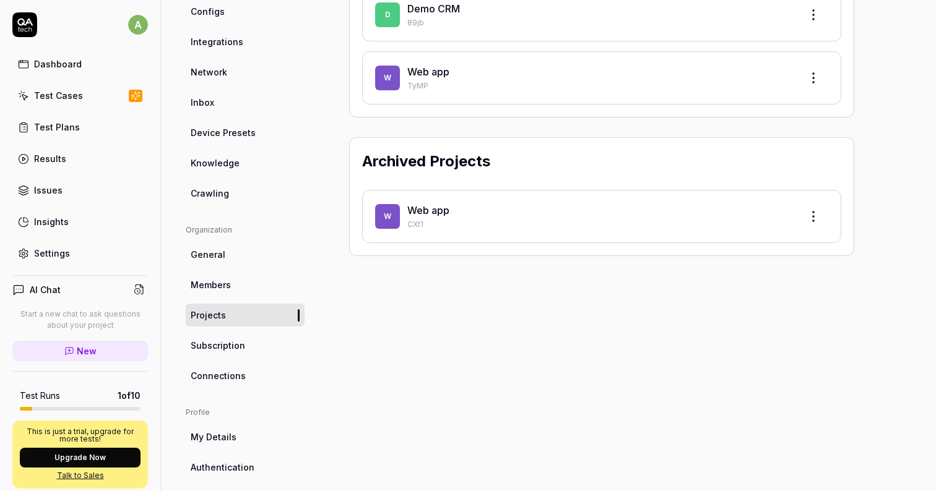
scroll to position [181, 0]
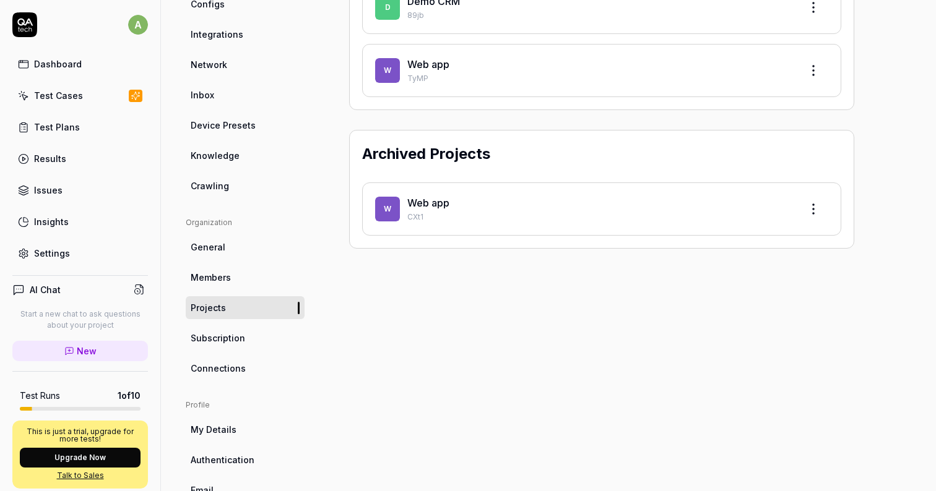
click at [232, 343] on span "Subscription" at bounding box center [218, 338] width 54 height 13
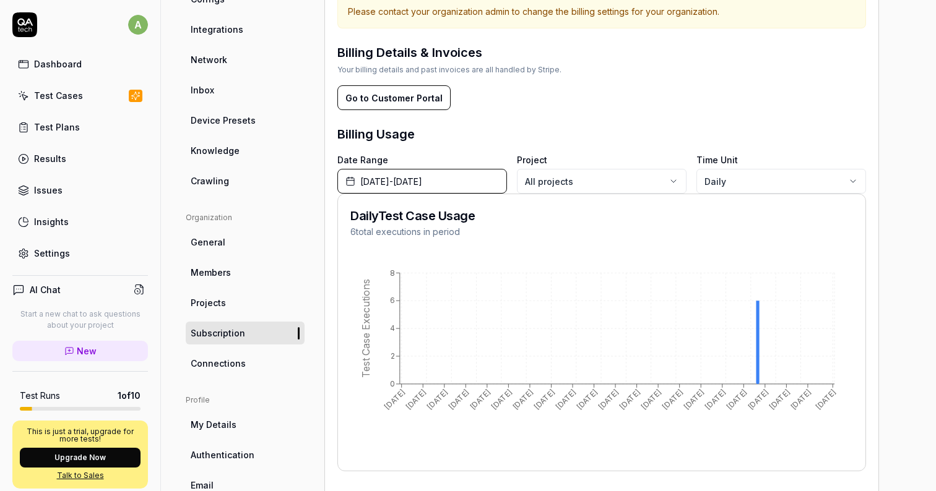
scroll to position [194, 0]
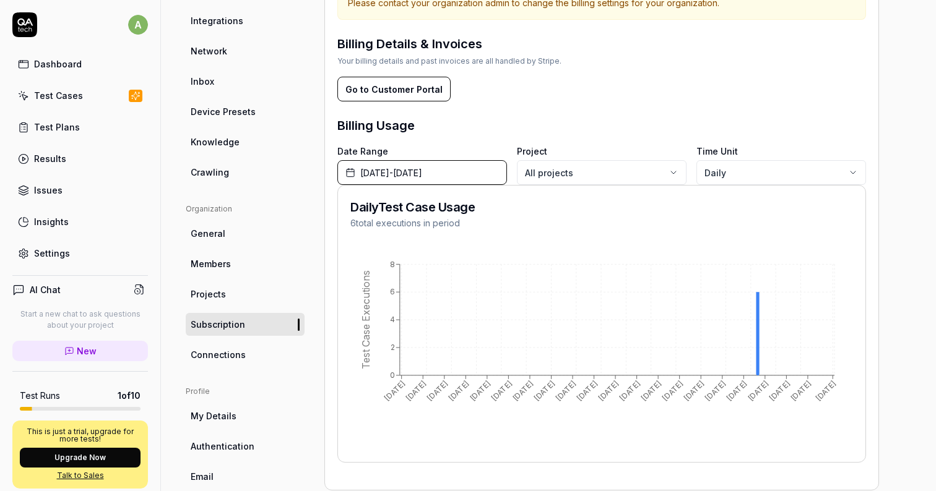
click at [233, 355] on span "Connections" at bounding box center [218, 354] width 55 height 13
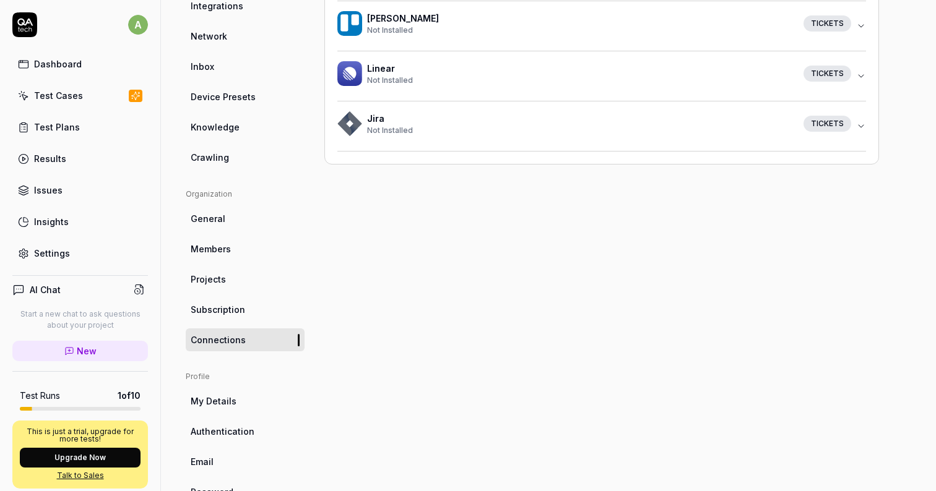
scroll to position [211, 0]
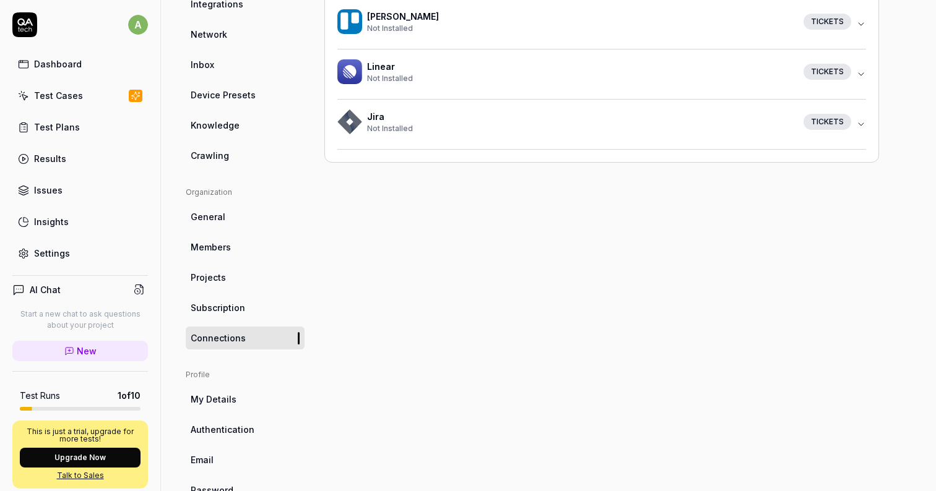
click at [232, 394] on span "My Details" at bounding box center [214, 399] width 46 height 13
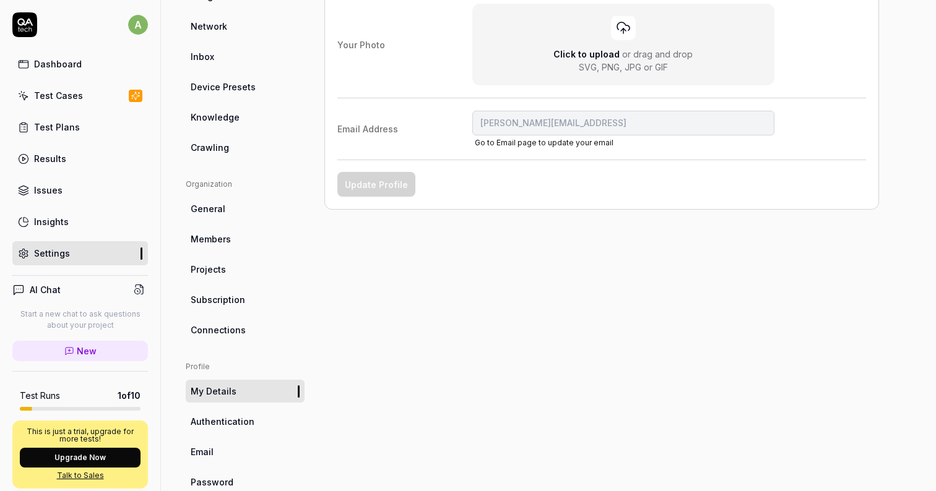
scroll to position [246, 0]
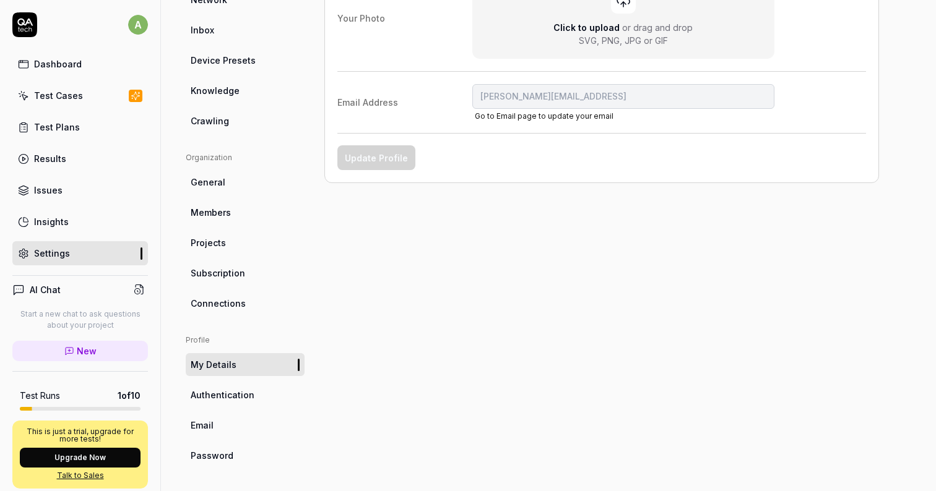
click at [233, 392] on span "Authentication" at bounding box center [223, 395] width 64 height 13
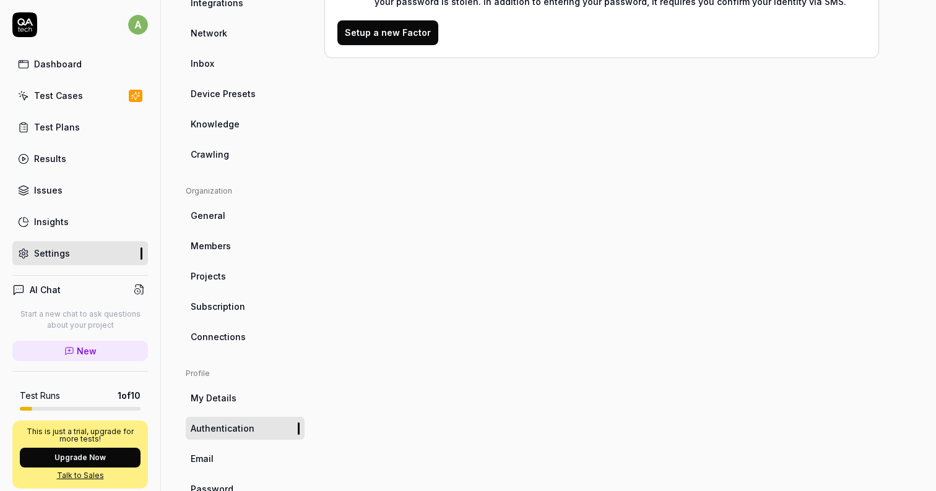
scroll to position [246, 0]
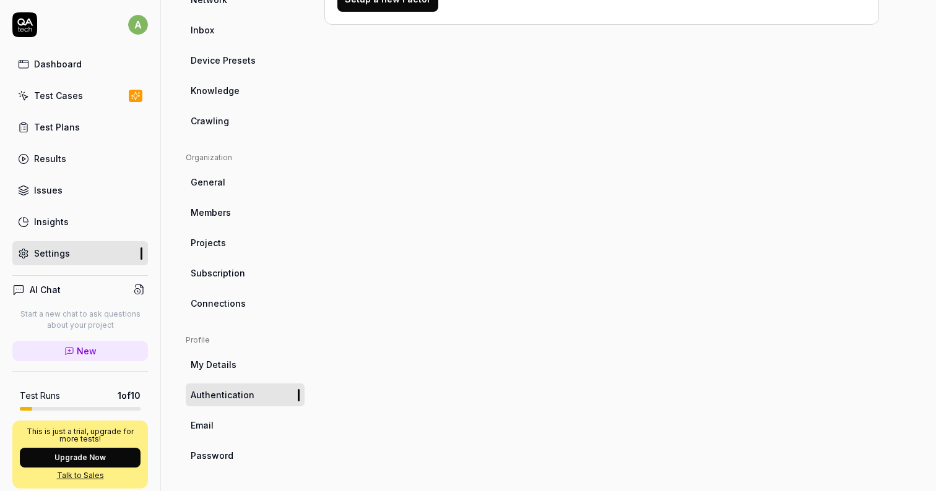
click at [225, 425] on link "Email" at bounding box center [245, 425] width 119 height 23
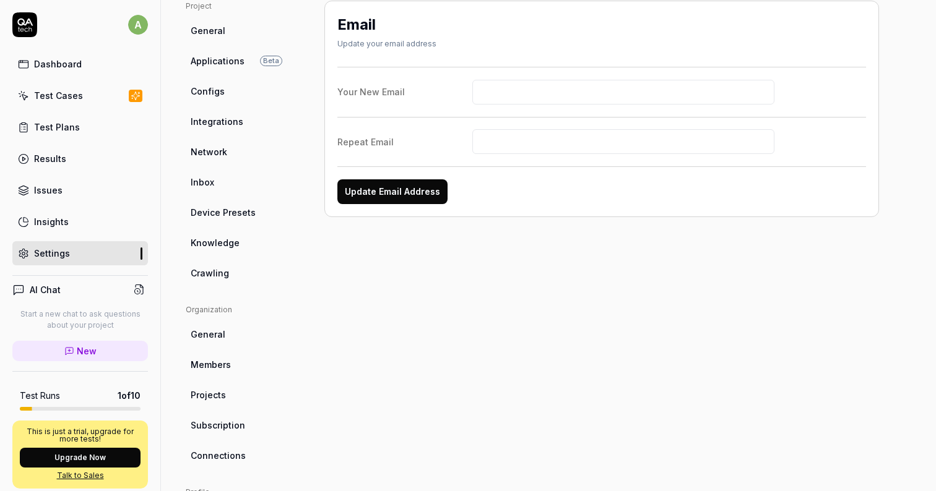
scroll to position [98, 0]
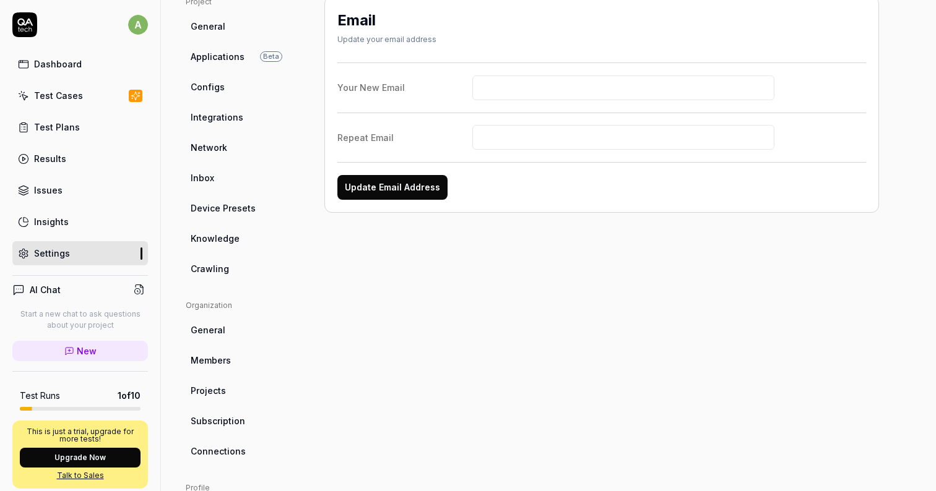
click at [80, 220] on link "Insights" at bounding box center [80, 222] width 136 height 24
